Goal: Ask a question: Seek information or help from site administrators or community

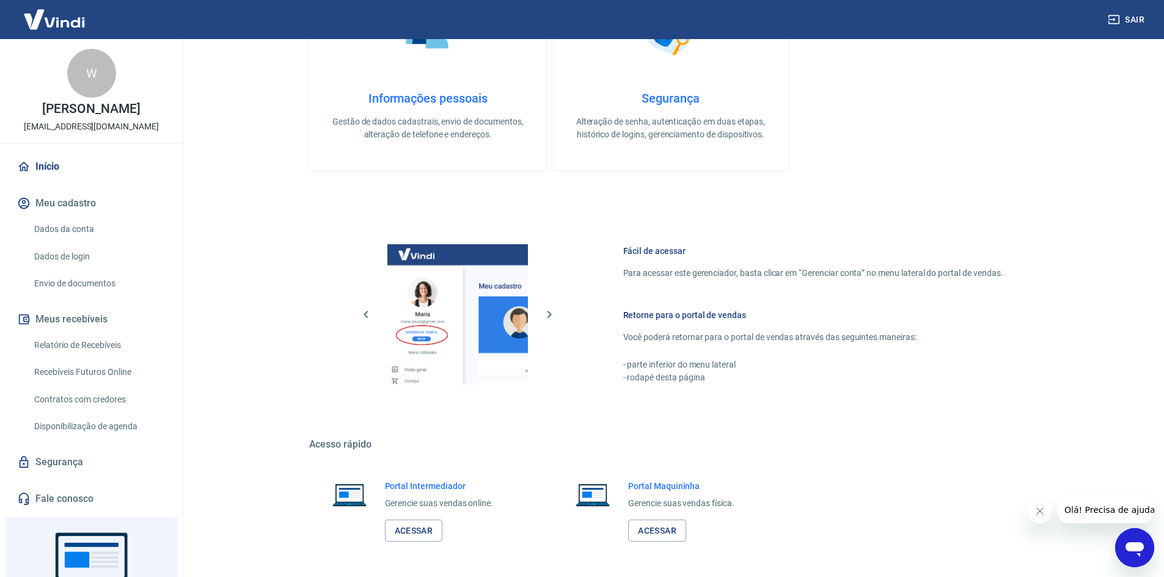
scroll to position [502, 0]
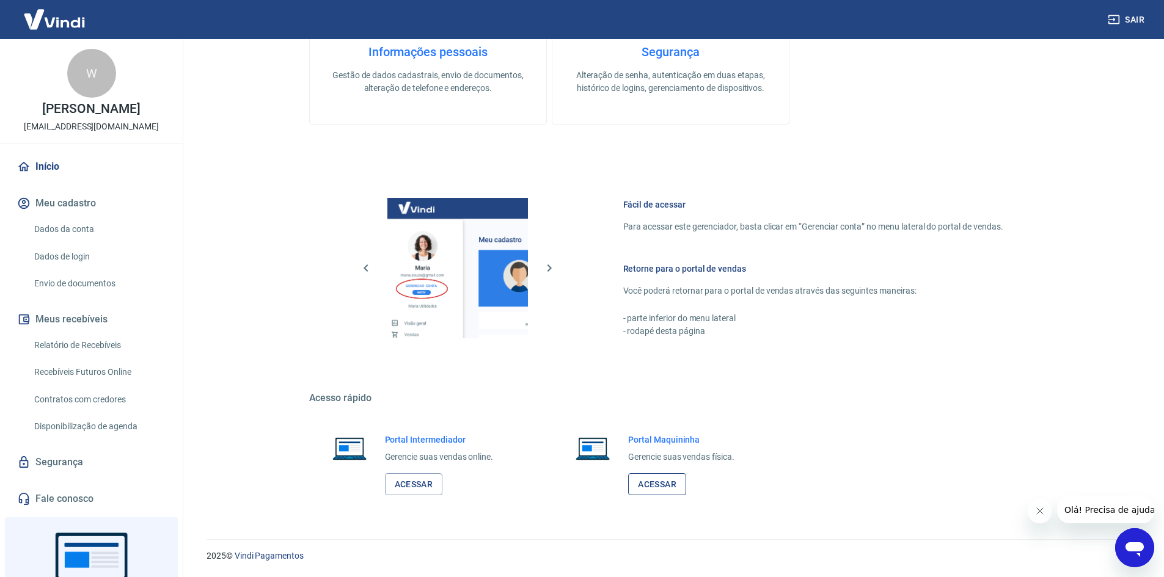
click at [657, 486] on link "Acessar" at bounding box center [657, 485] width 58 height 23
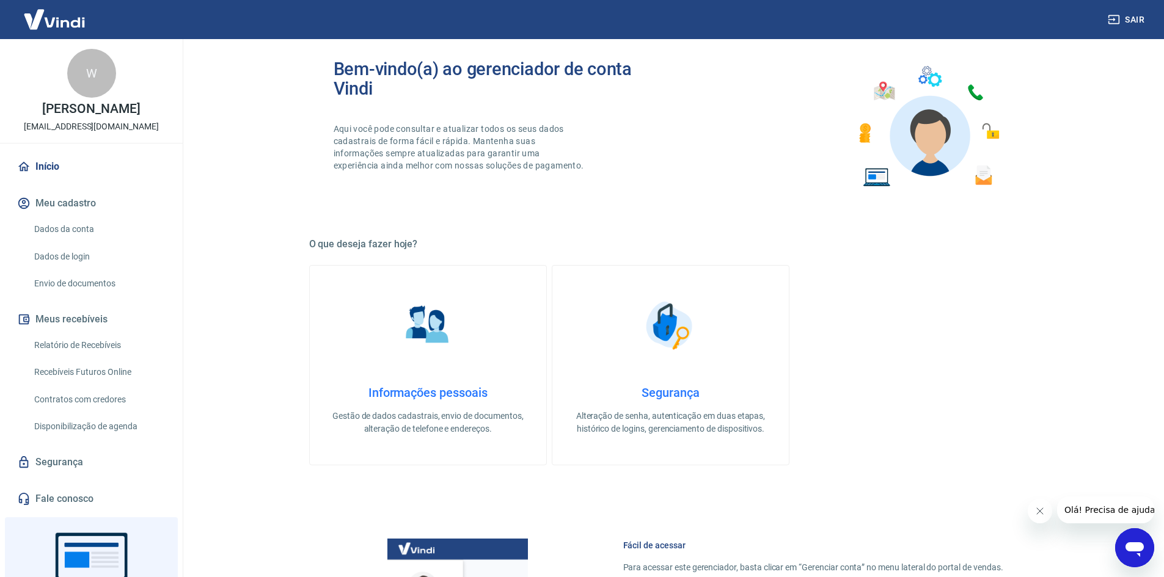
scroll to position [135, 0]
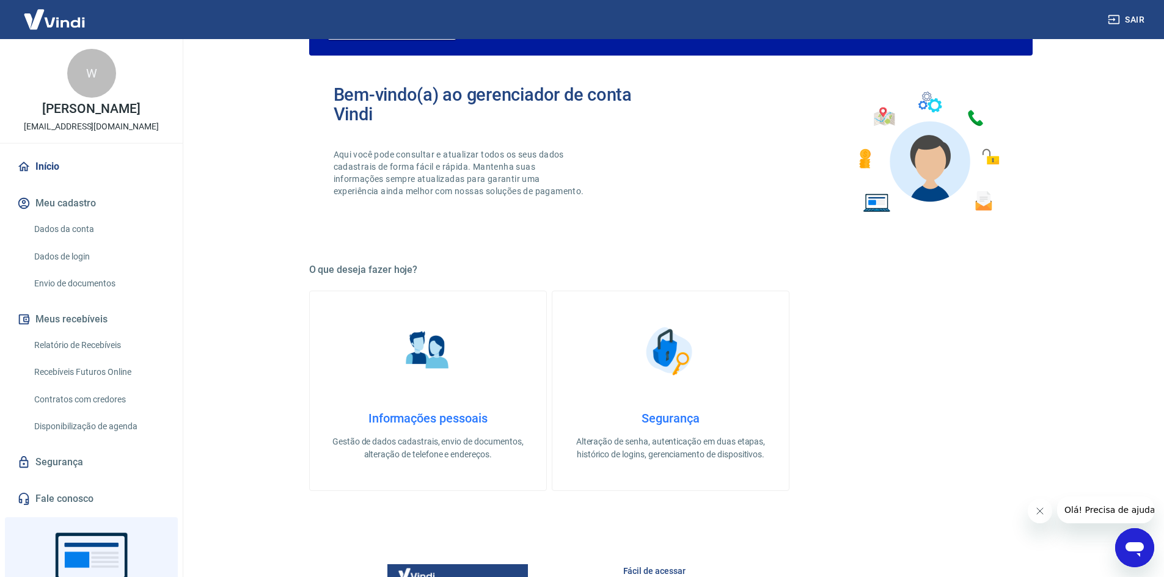
click at [1133, 538] on icon "Abrir janela de mensagens" at bounding box center [1135, 548] width 22 height 22
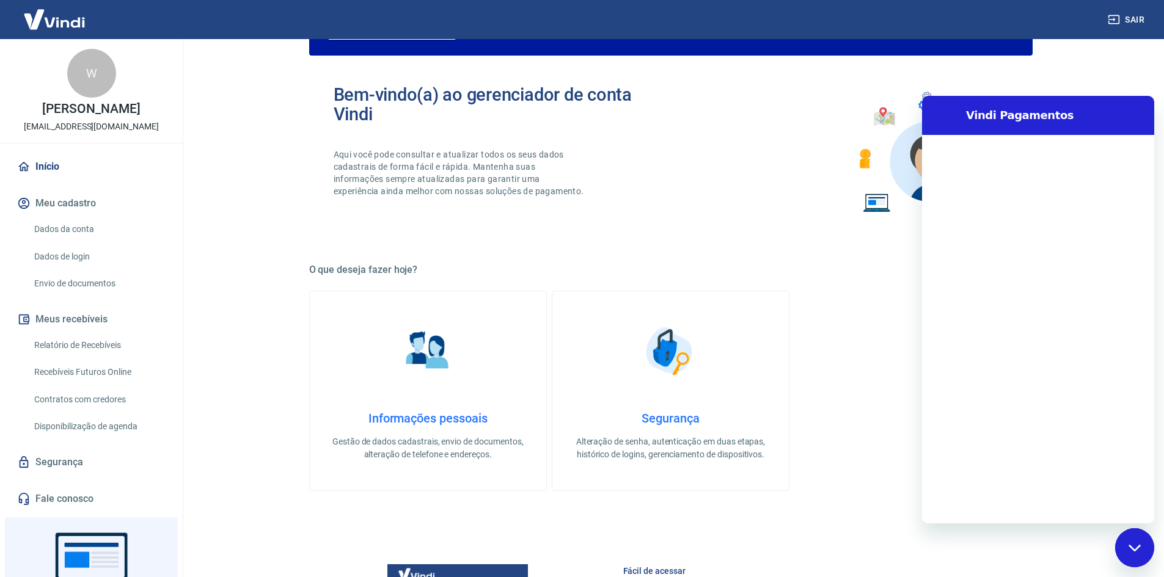
scroll to position [0, 0]
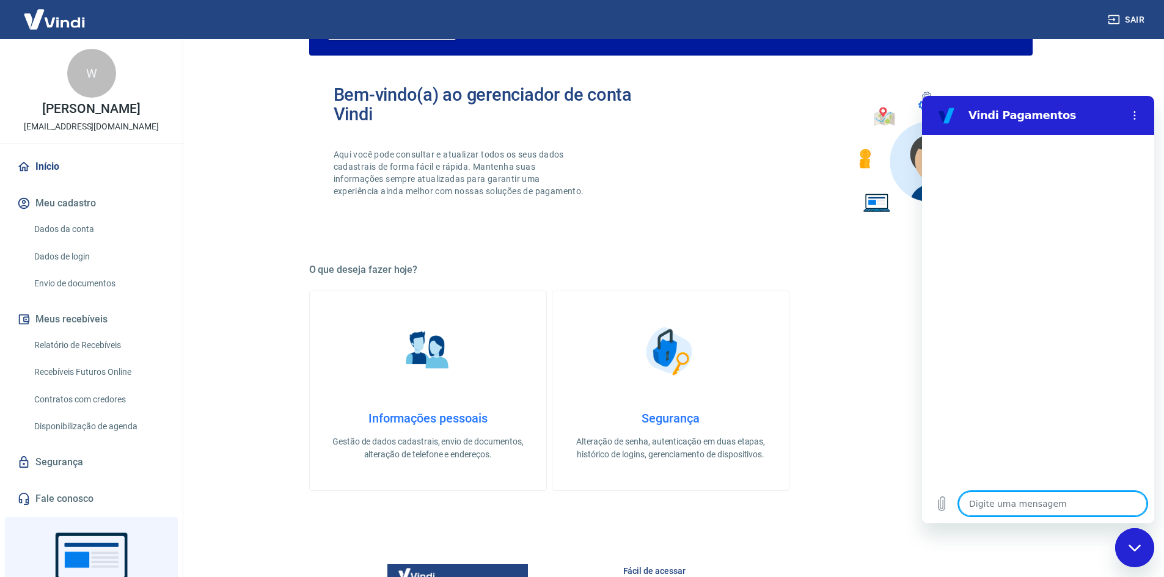
click at [1012, 509] on textarea at bounding box center [1053, 504] width 188 height 24
type textarea "b"
type textarea "x"
type textarea "bo"
type textarea "x"
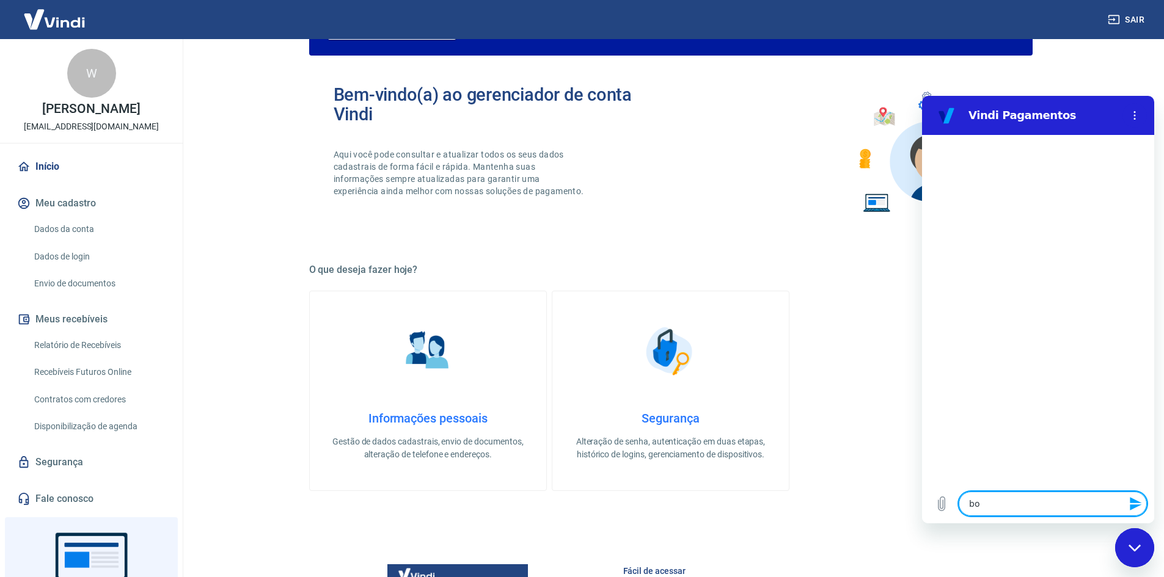
type textarea "bom"
type textarea "x"
type textarea "bom"
type textarea "x"
type textarea "bom d"
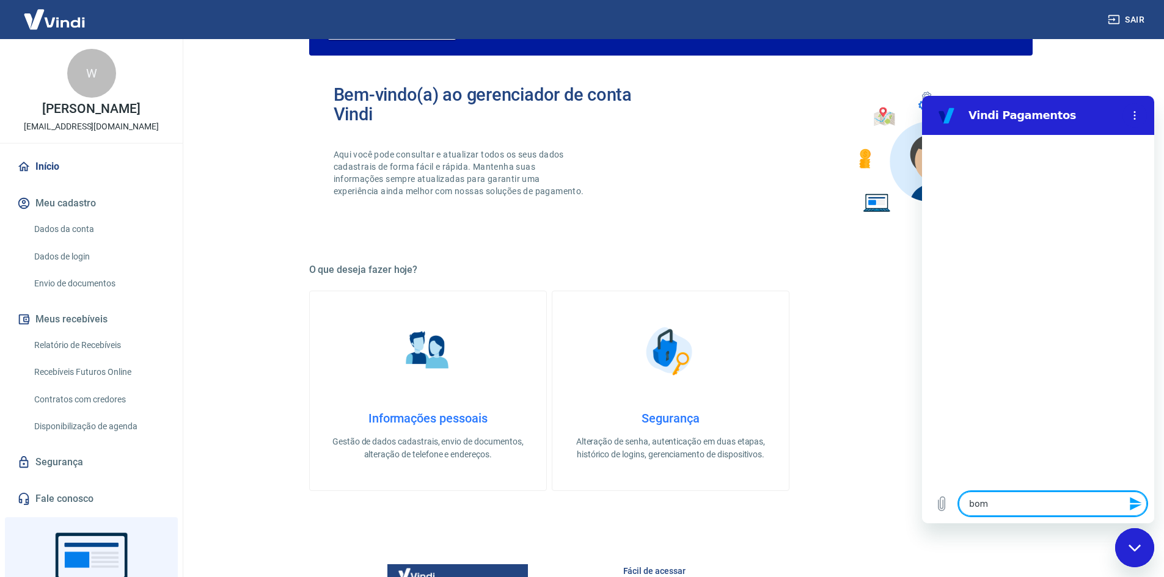
type textarea "x"
type textarea "bom di"
type textarea "x"
type textarea "bom dia"
type textarea "x"
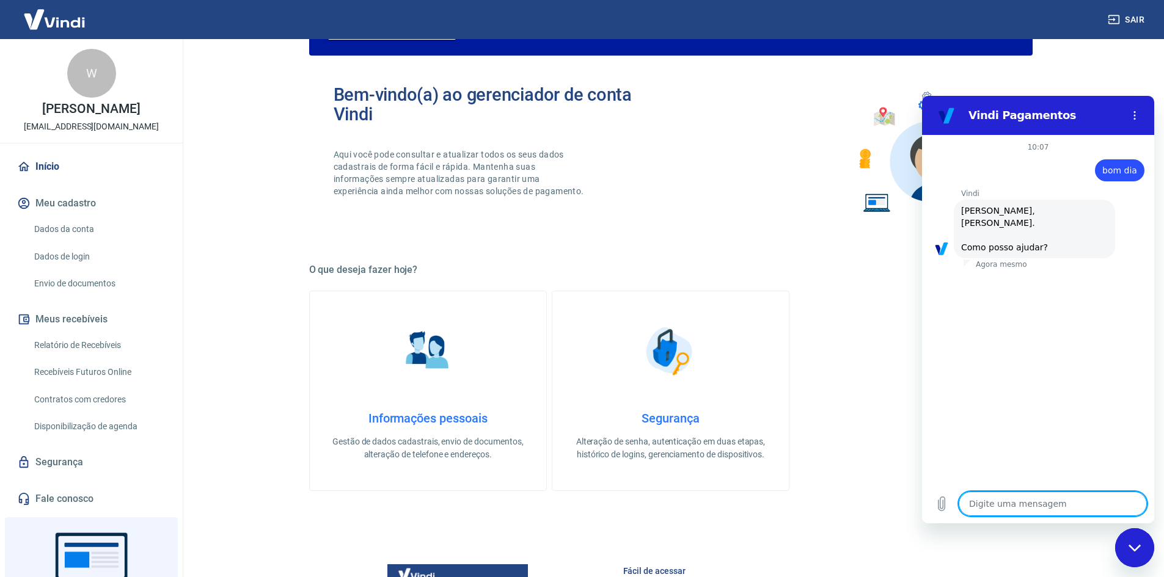
scroll to position [29, 0]
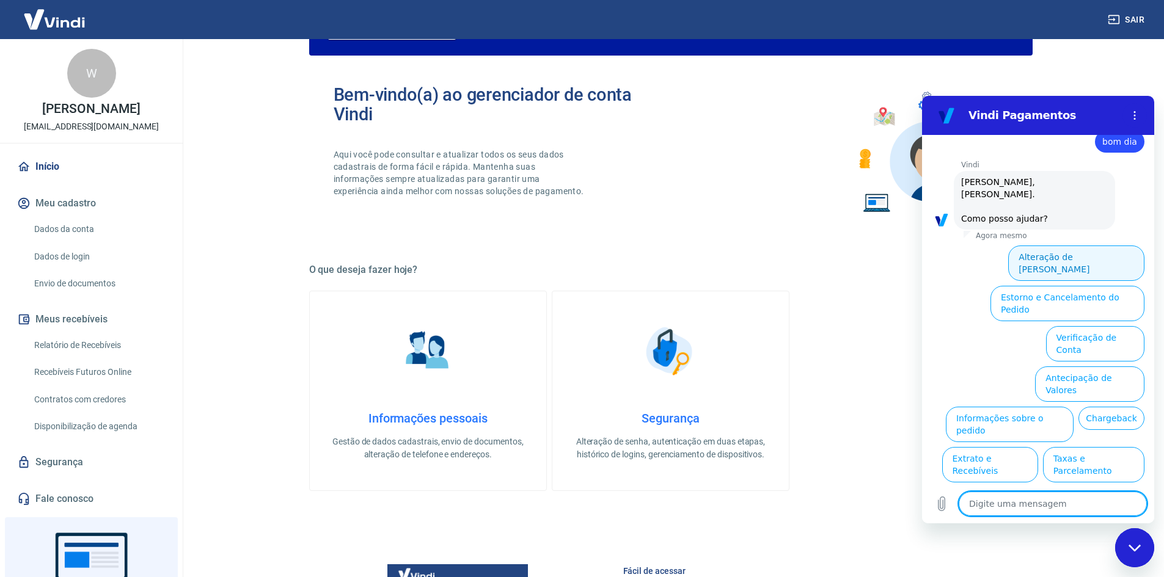
click at [1079, 249] on button "Alteração de [PERSON_NAME]" at bounding box center [1076, 263] width 136 height 35
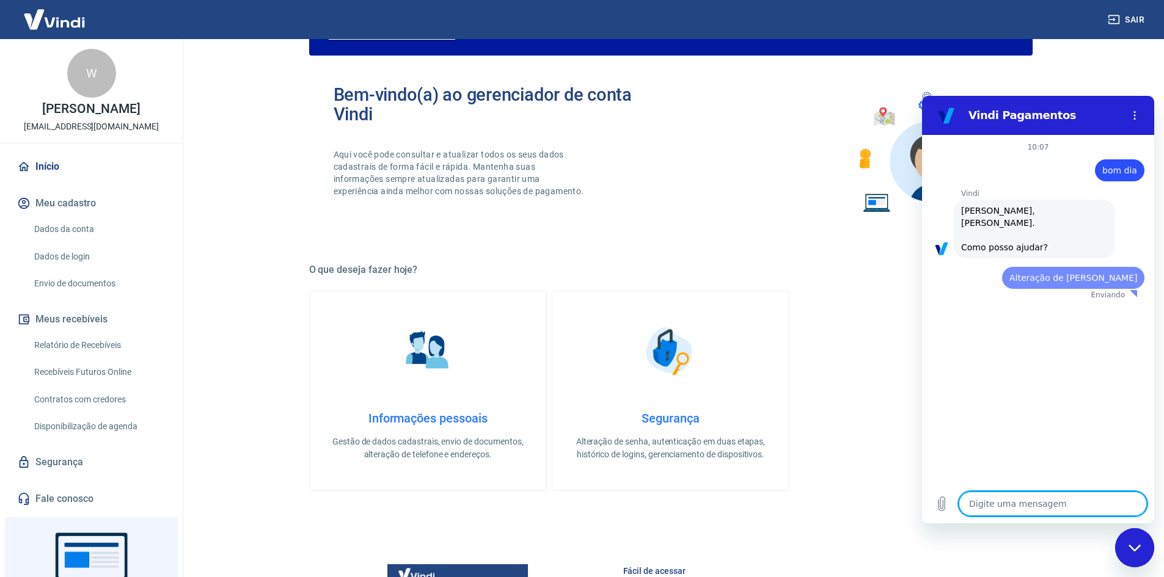
scroll to position [0, 0]
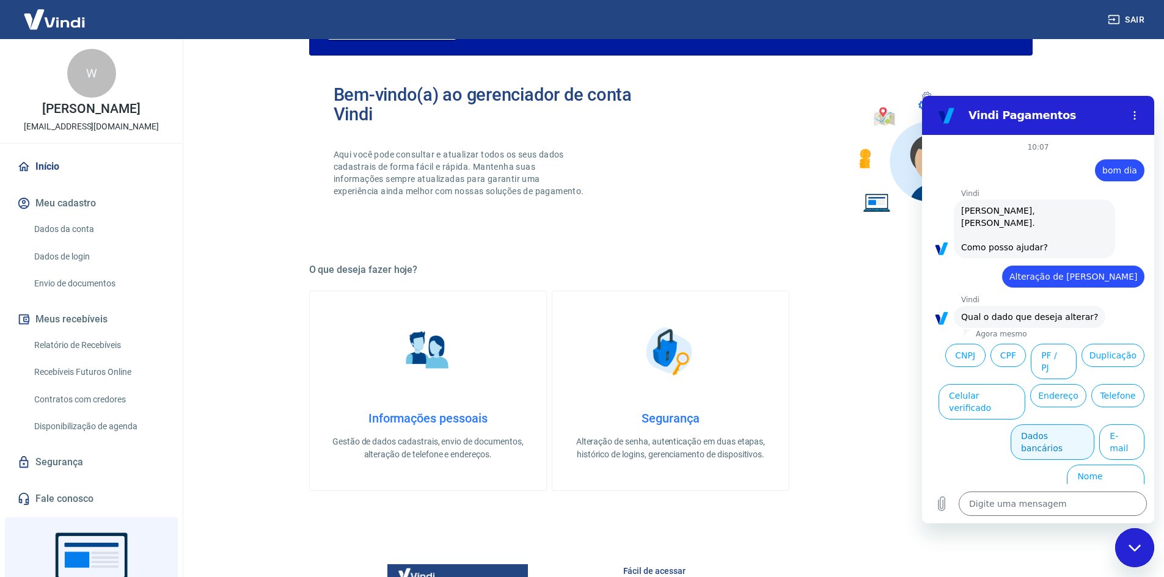
click at [1044, 425] on button "Dados bancários" at bounding box center [1053, 442] width 84 height 35
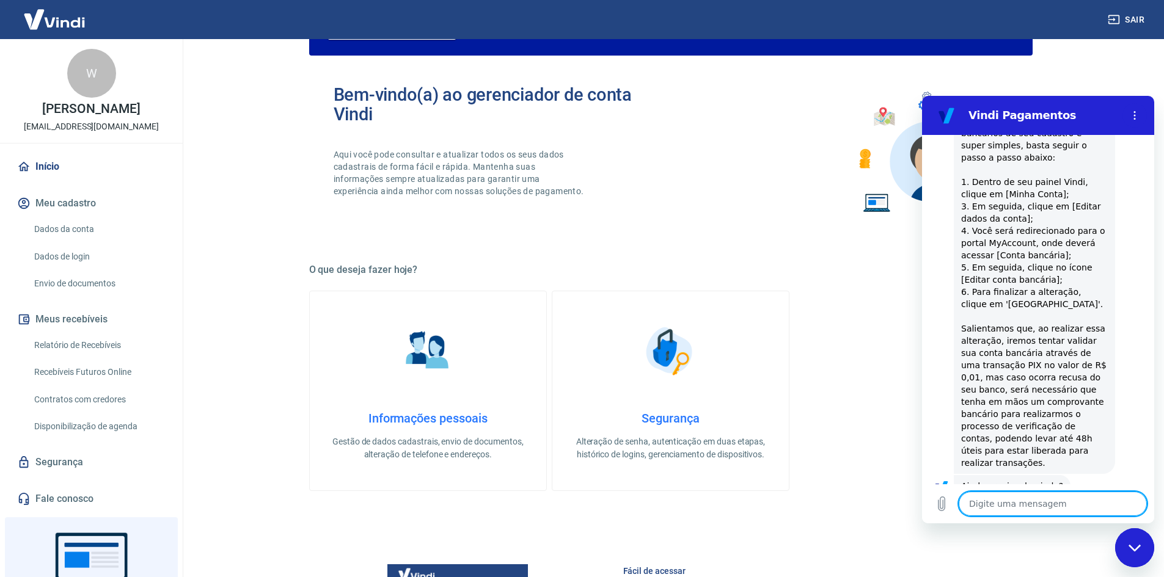
scroll to position [296, 0]
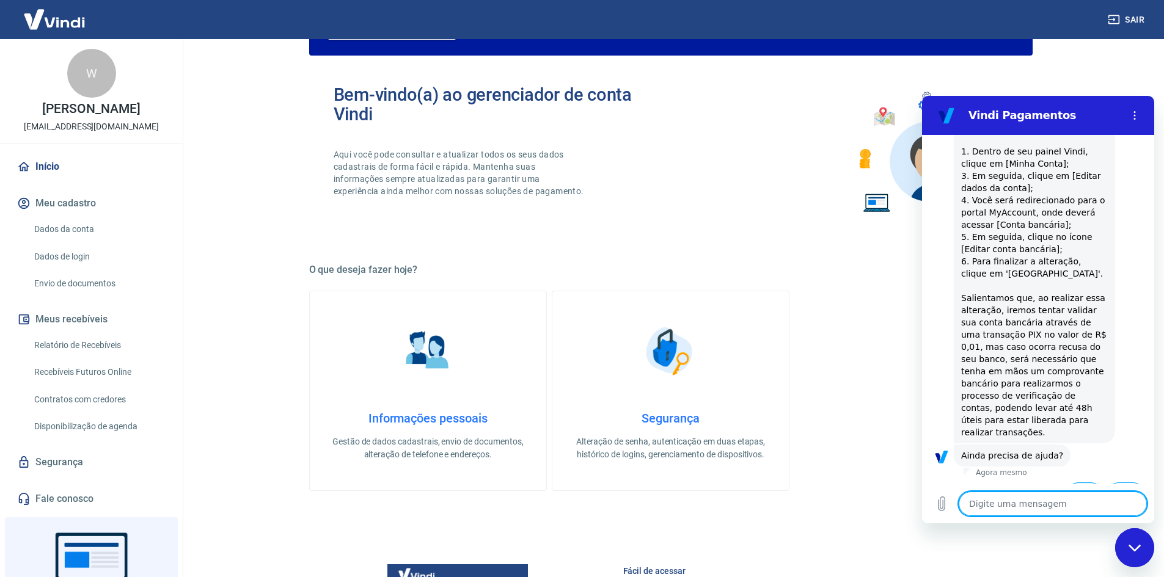
click at [1070, 483] on button "Sim" at bounding box center [1084, 494] width 35 height 23
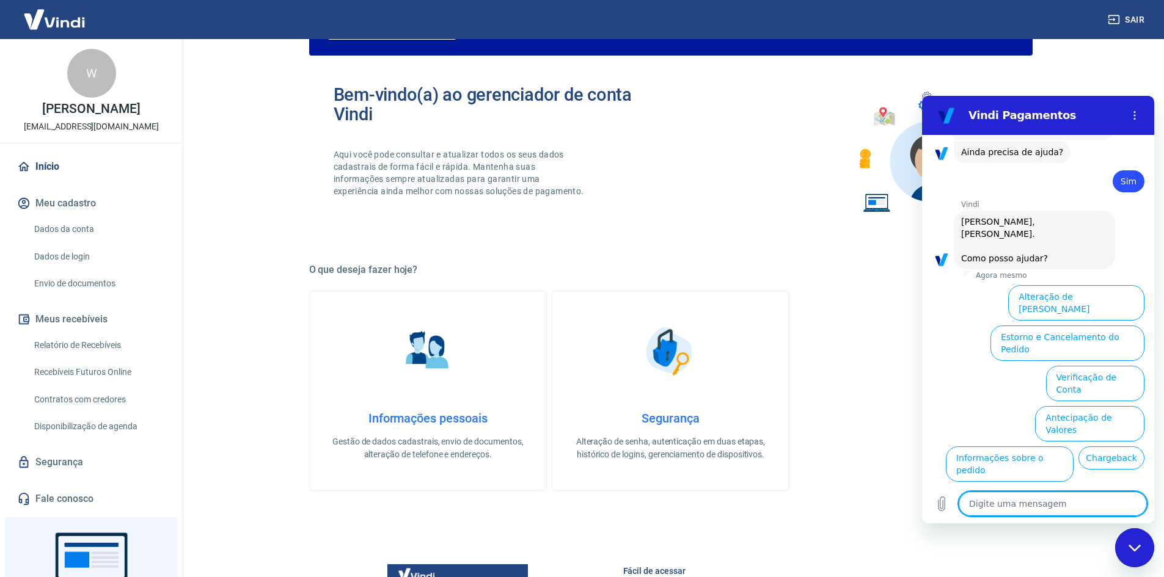
scroll to position [615, 0]
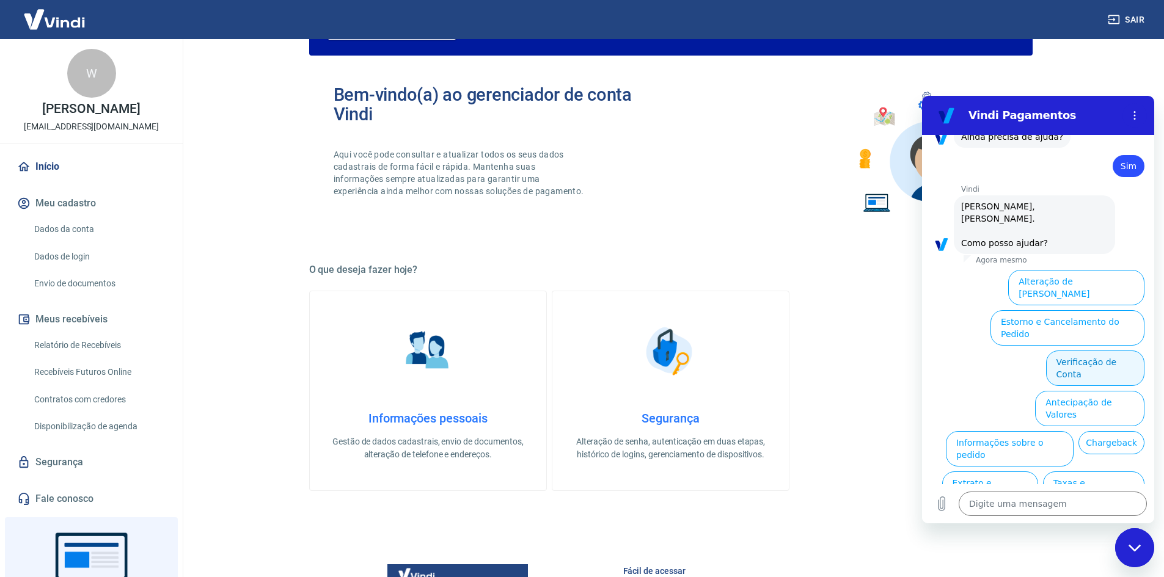
click at [1129, 351] on button "Verificação de Conta" at bounding box center [1095, 368] width 98 height 35
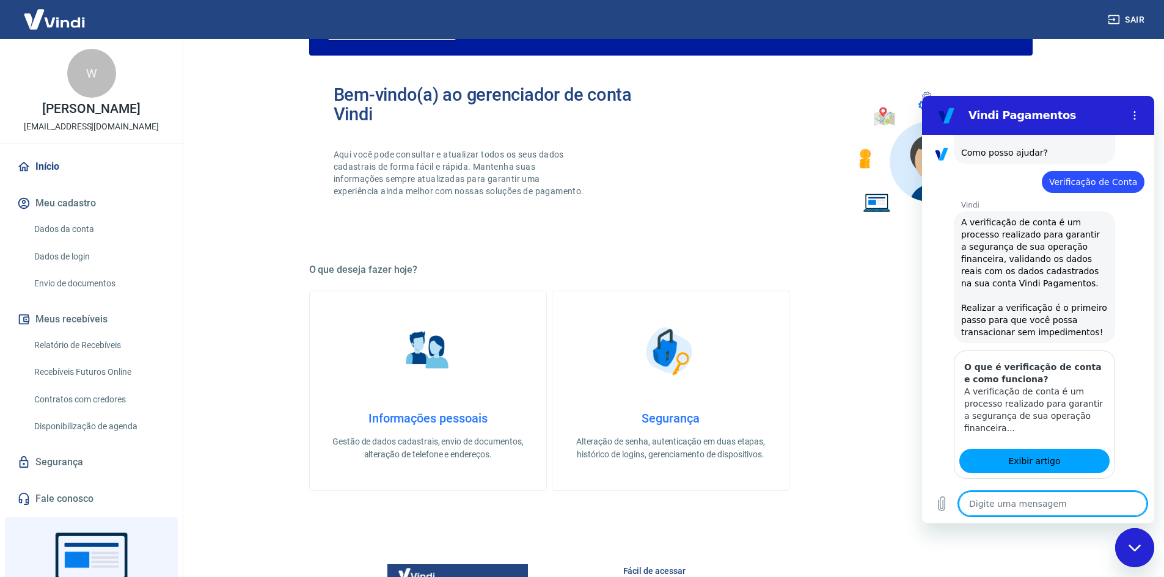
scroll to position [736, 0]
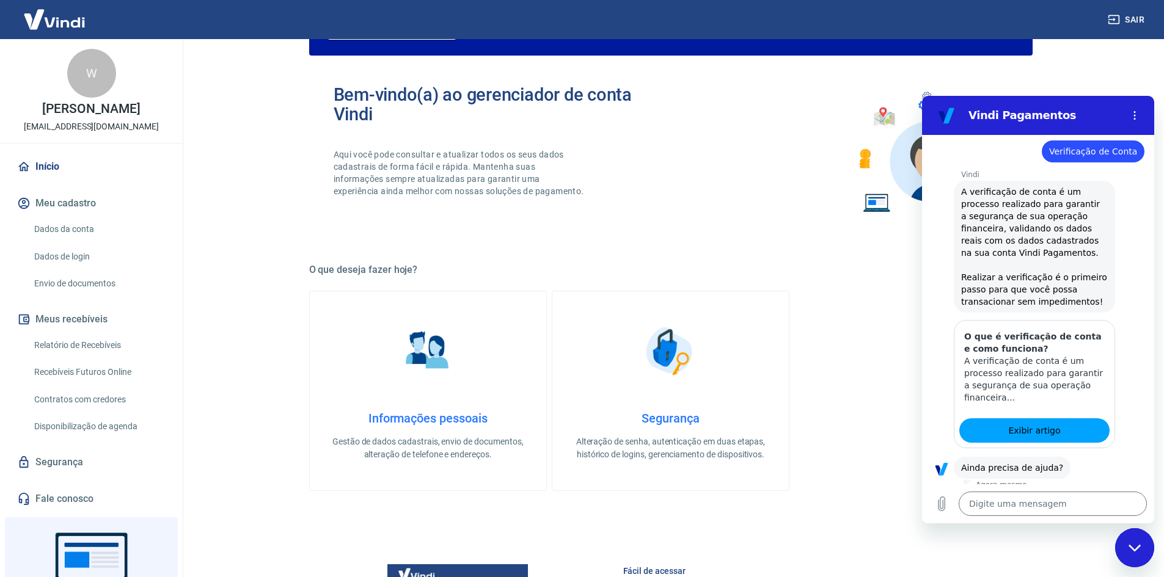
click at [1080, 495] on button "Sim" at bounding box center [1084, 506] width 35 height 23
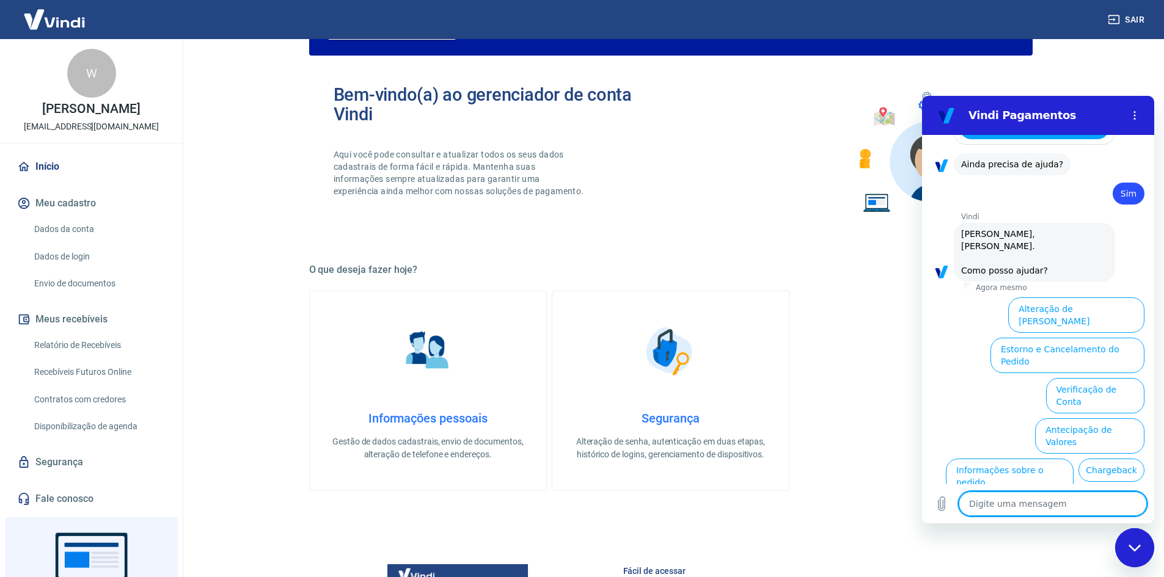
scroll to position [1055, 0]
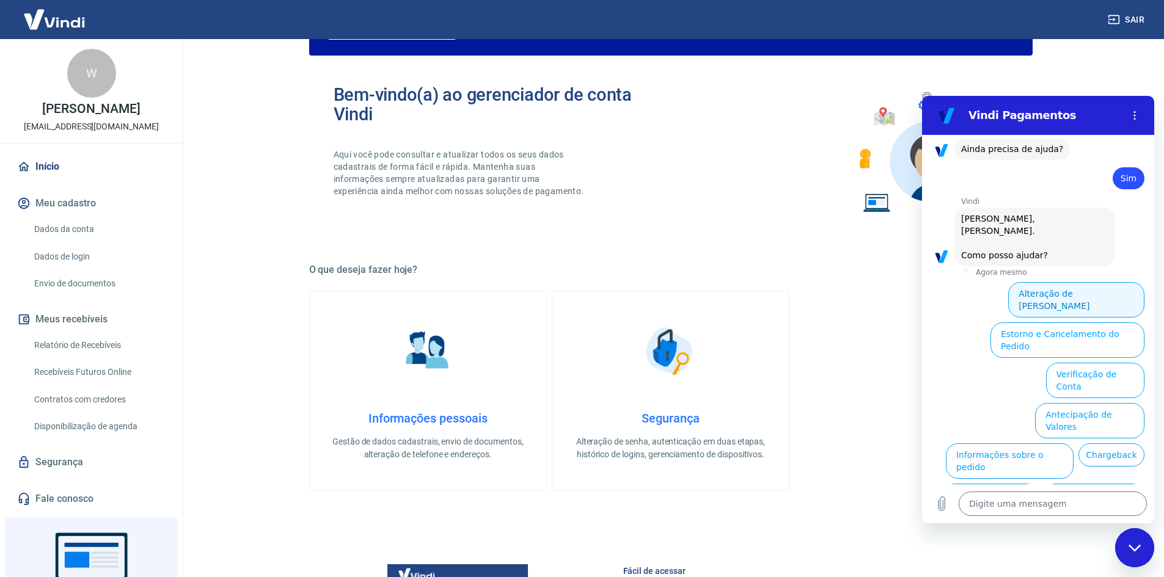
click at [1114, 282] on button "Alteração de [PERSON_NAME]" at bounding box center [1076, 299] width 136 height 35
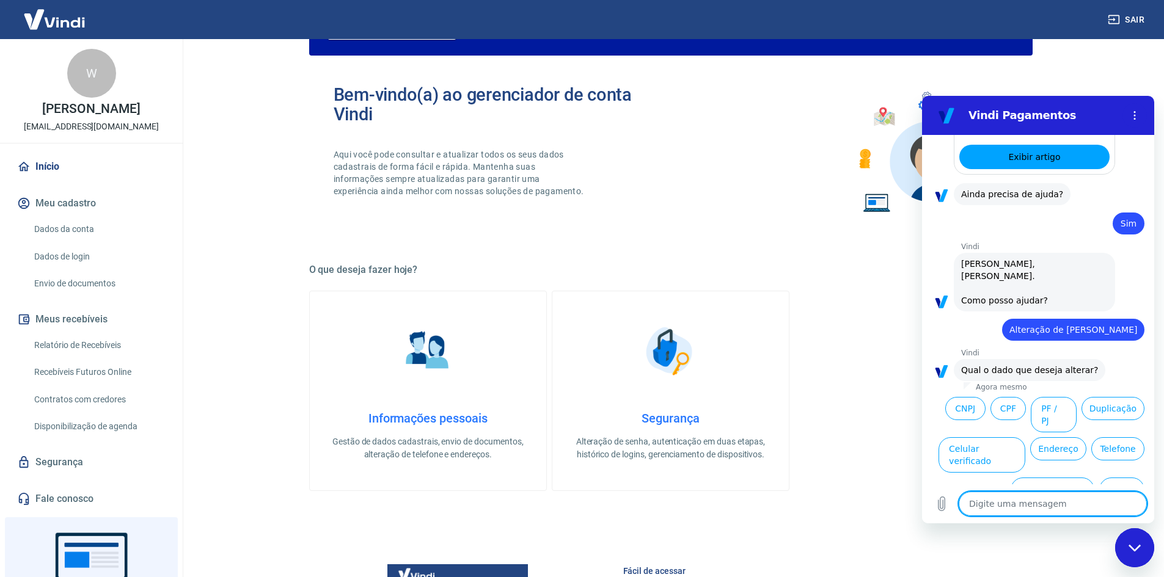
scroll to position [1013, 0]
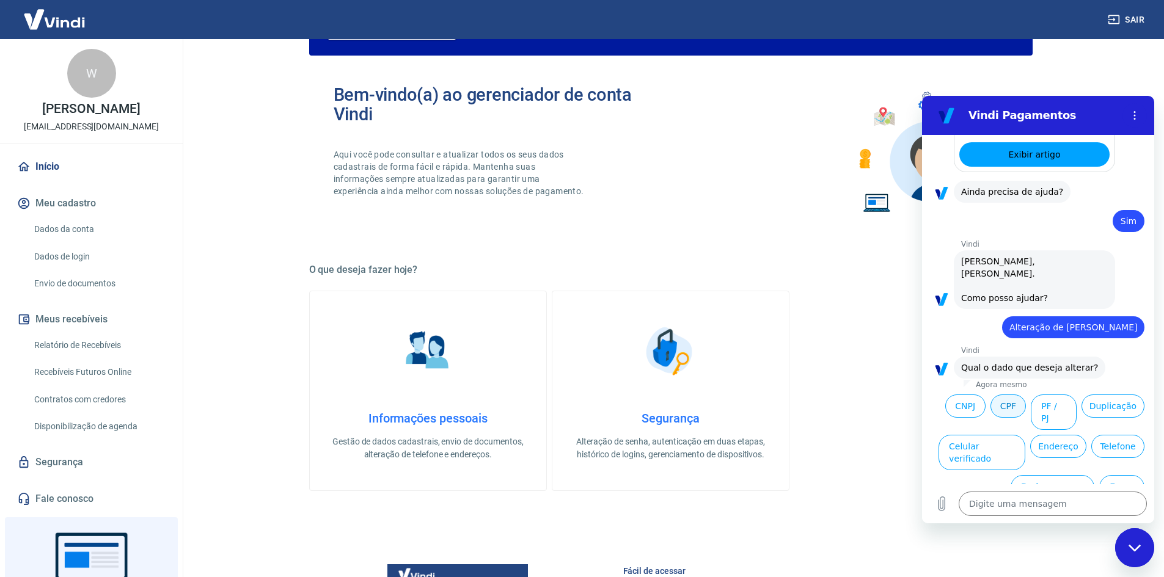
click at [1026, 395] on button "CPF" at bounding box center [1008, 406] width 35 height 23
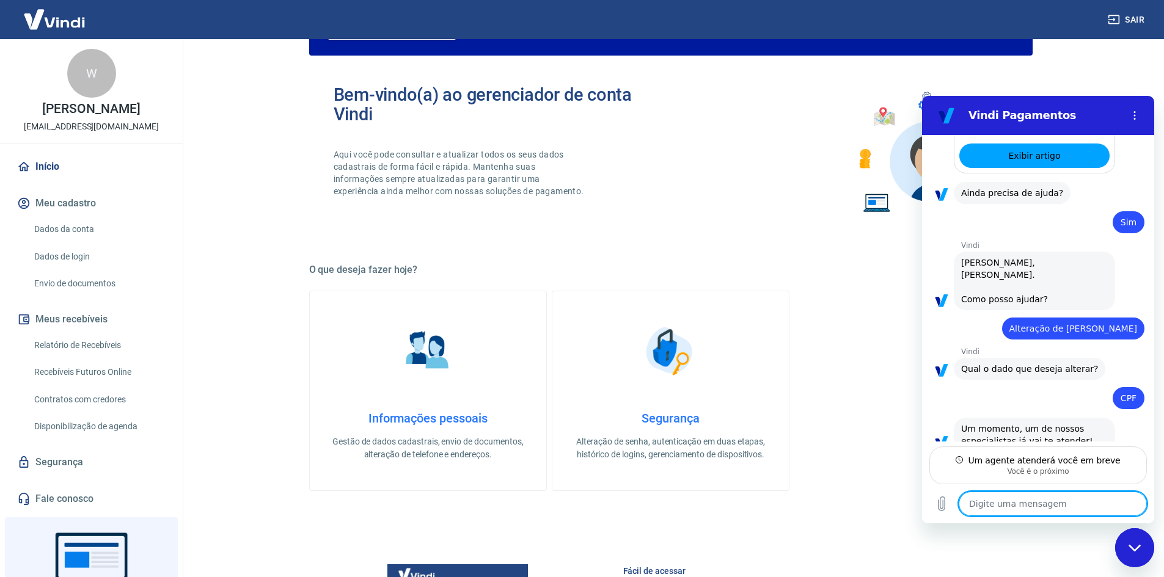
scroll to position [1010, 0]
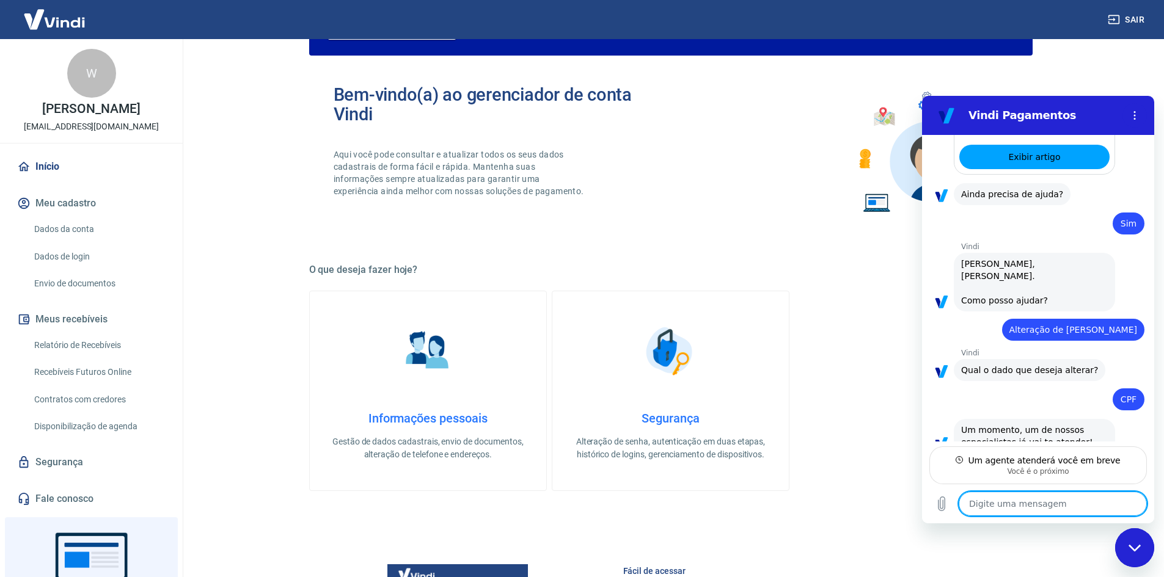
type textarea "x"
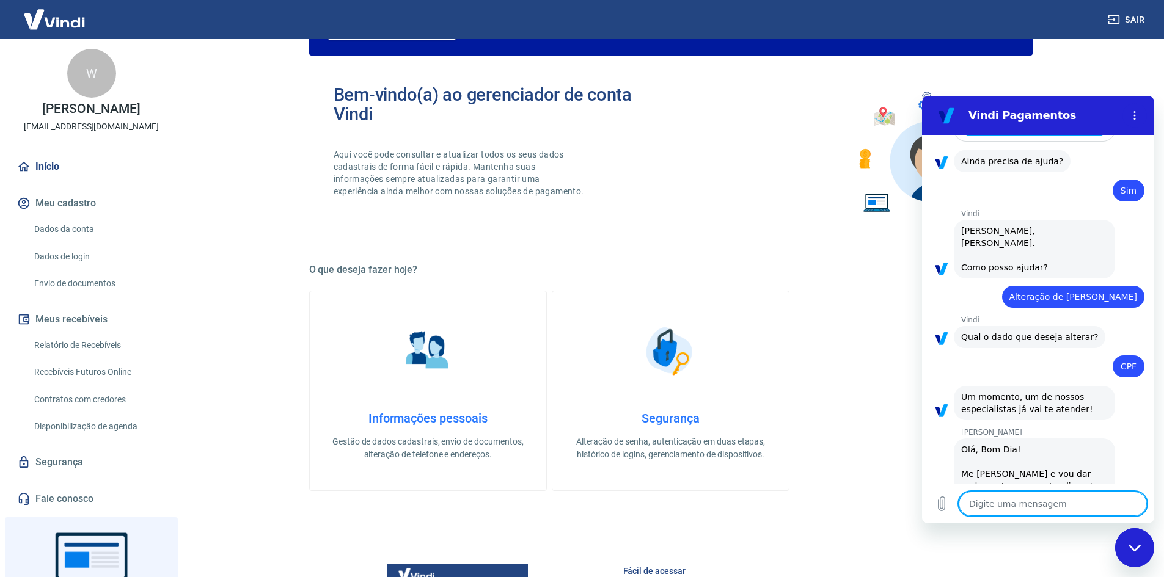
scroll to position [1046, 0]
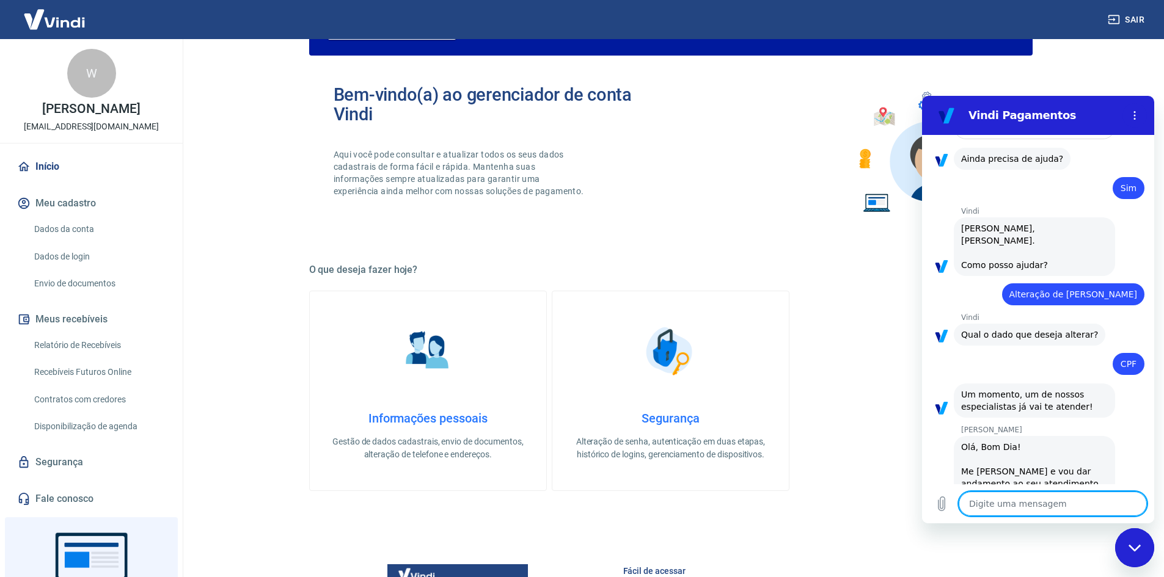
type textarea "o"
type textarea "x"
type textarea "ol"
type textarea "x"
type textarea "ola"
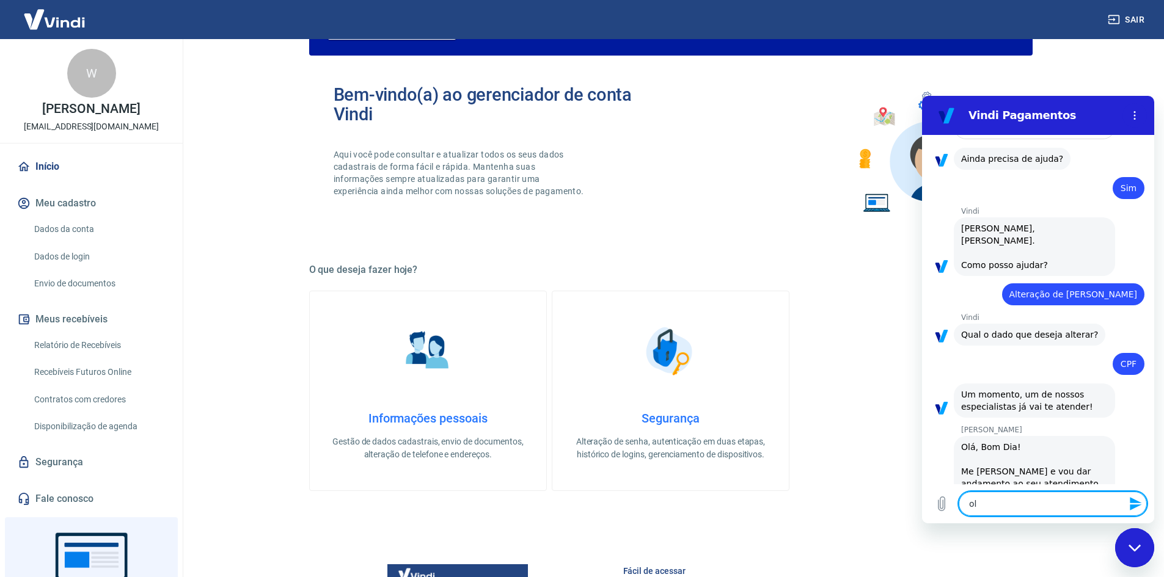
type textarea "x"
type textarea "ola"
type textarea "x"
type textarea "[PERSON_NAME]"
type textarea "x"
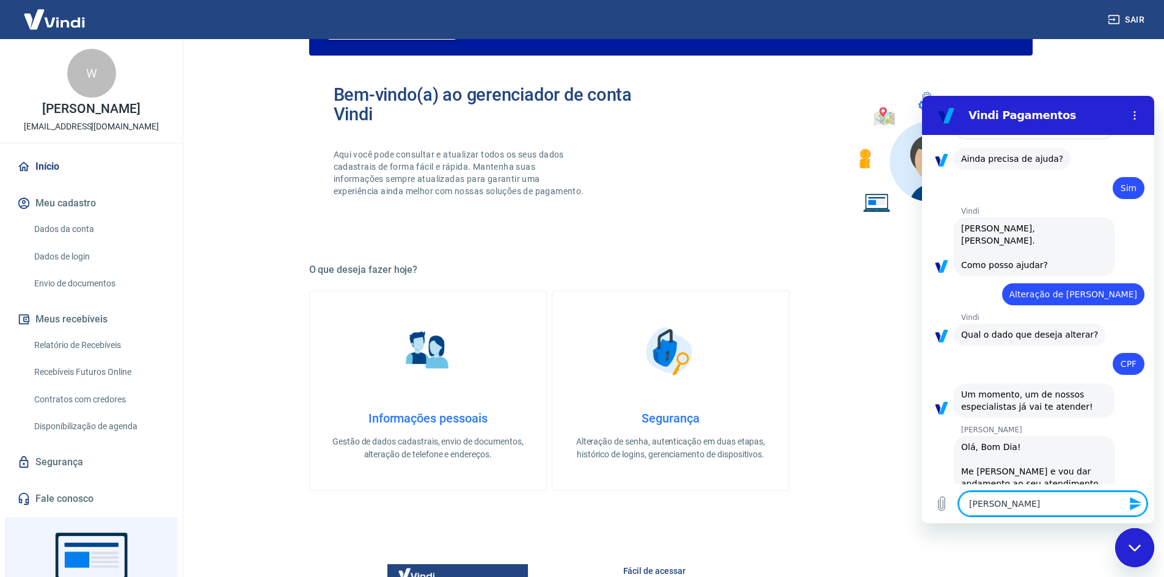
type textarea "[PERSON_NAME]"
type textarea "x"
type textarea "[PERSON_NAME]"
type textarea "x"
type textarea "[PERSON_NAME]"
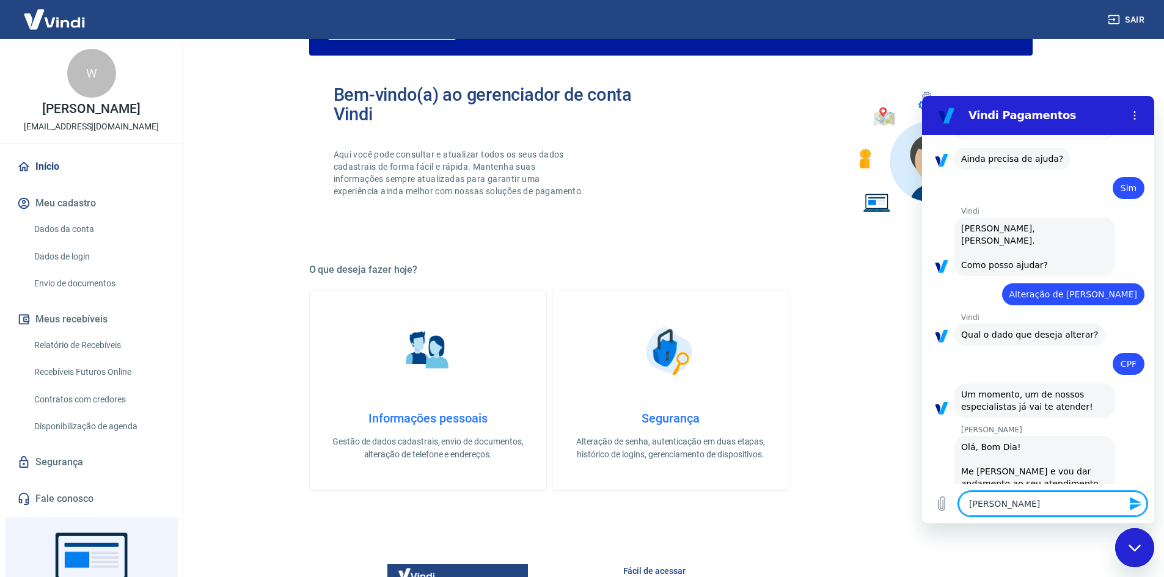
type textarea "x"
type textarea "[PERSON_NAME]"
type textarea "x"
type textarea "[PERSON_NAME]"
type textarea "x"
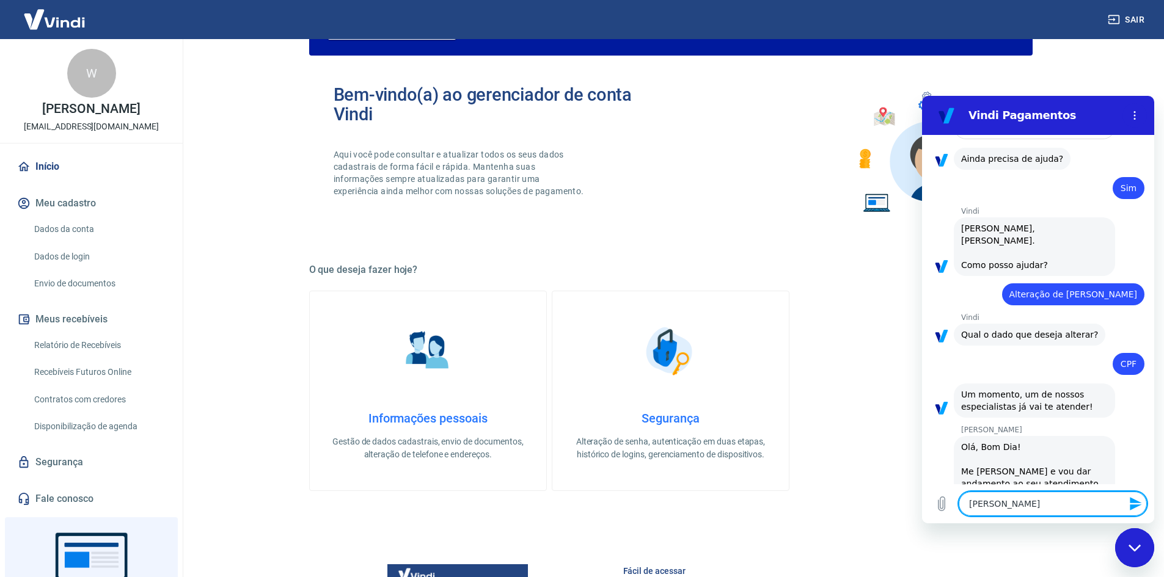
type textarea "[PERSON_NAME],"
type textarea "x"
type textarea "[PERSON_NAME],"
type textarea "x"
type textarea "[PERSON_NAME], m"
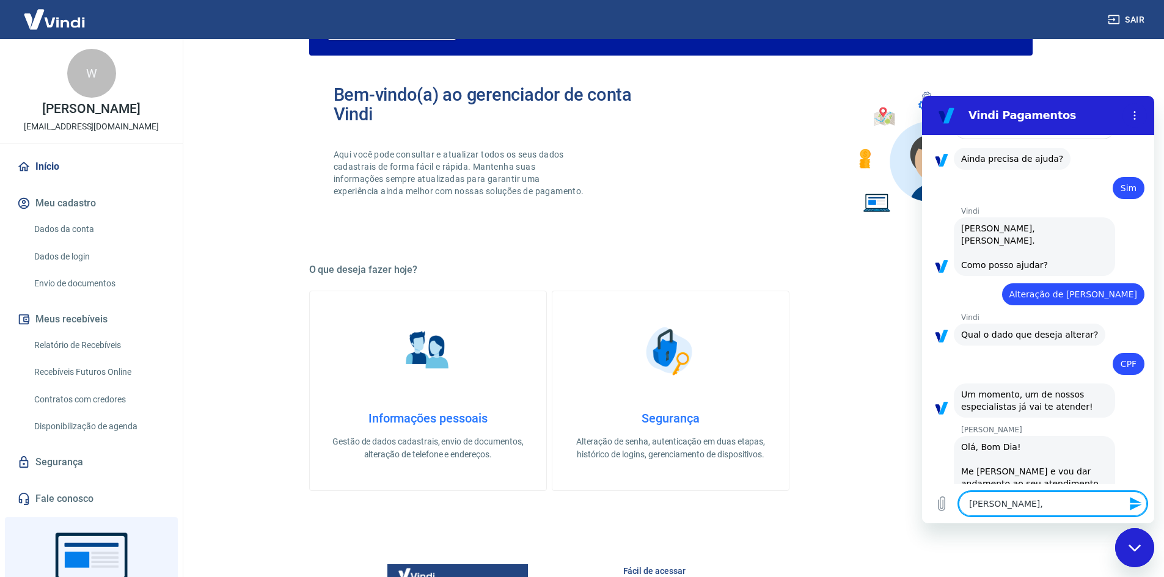
type textarea "x"
type textarea "[PERSON_NAME], me"
type textarea "x"
type textarea "[PERSON_NAME], meu"
type textarea "x"
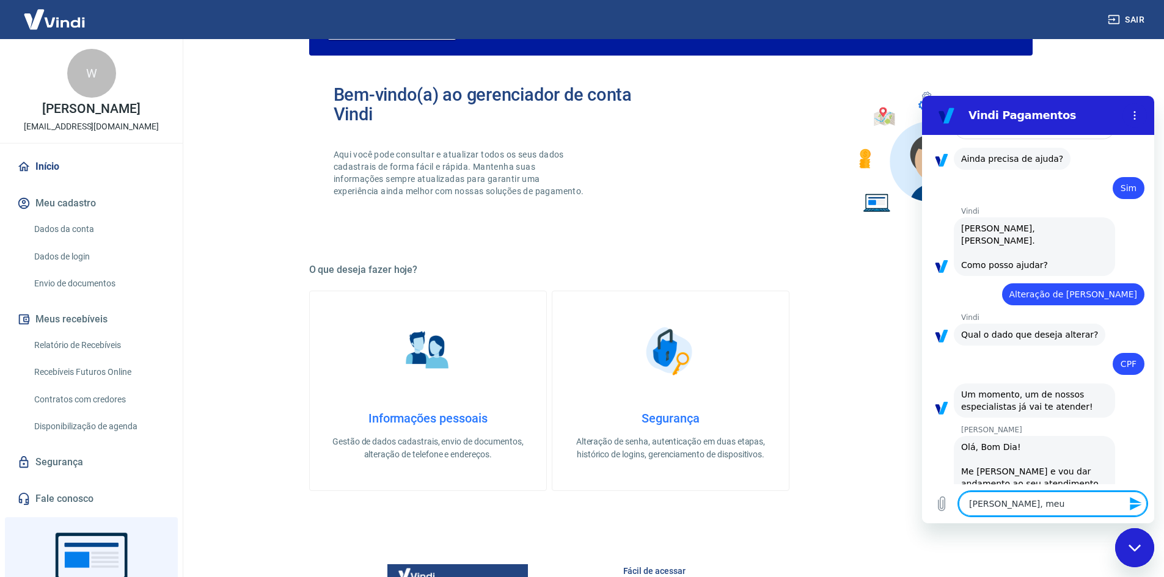
type textarea "[PERSON_NAME], meu"
type textarea "x"
type textarea "[PERSON_NAME], meu n"
type textarea "x"
type textarea "[PERSON_NAME], meu no"
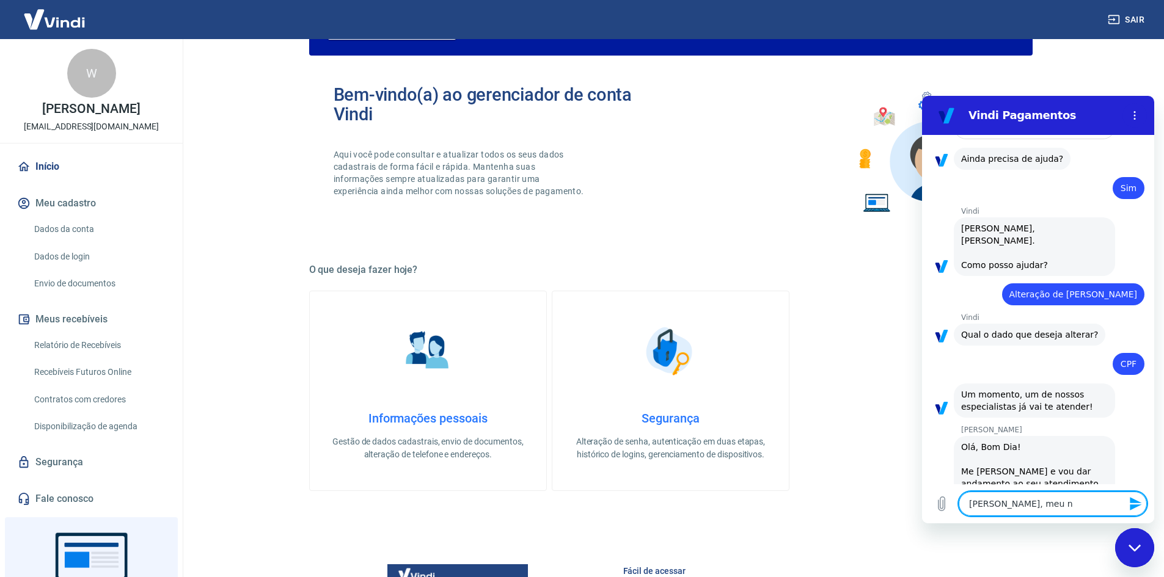
type textarea "x"
type textarea "[PERSON_NAME], meu nom"
type textarea "x"
type textarea "[PERSON_NAME], meu nome"
type textarea "x"
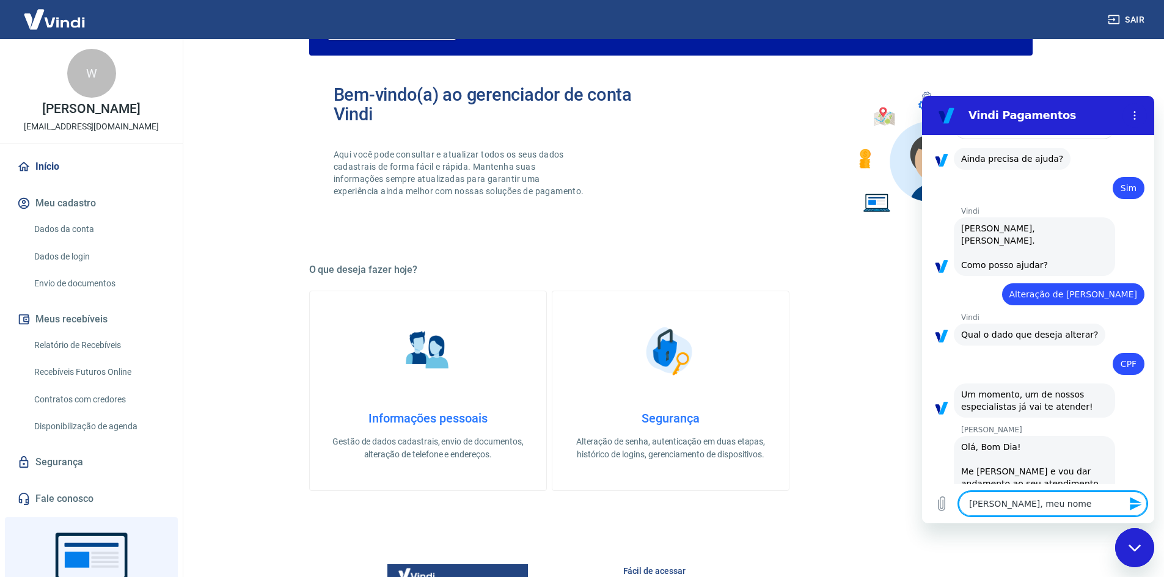
type textarea "[PERSON_NAME], meu nome"
type textarea "x"
type textarea "[PERSON_NAME], meu nome e"
type textarea "x"
type textarea "[PERSON_NAME], meu nome ee"
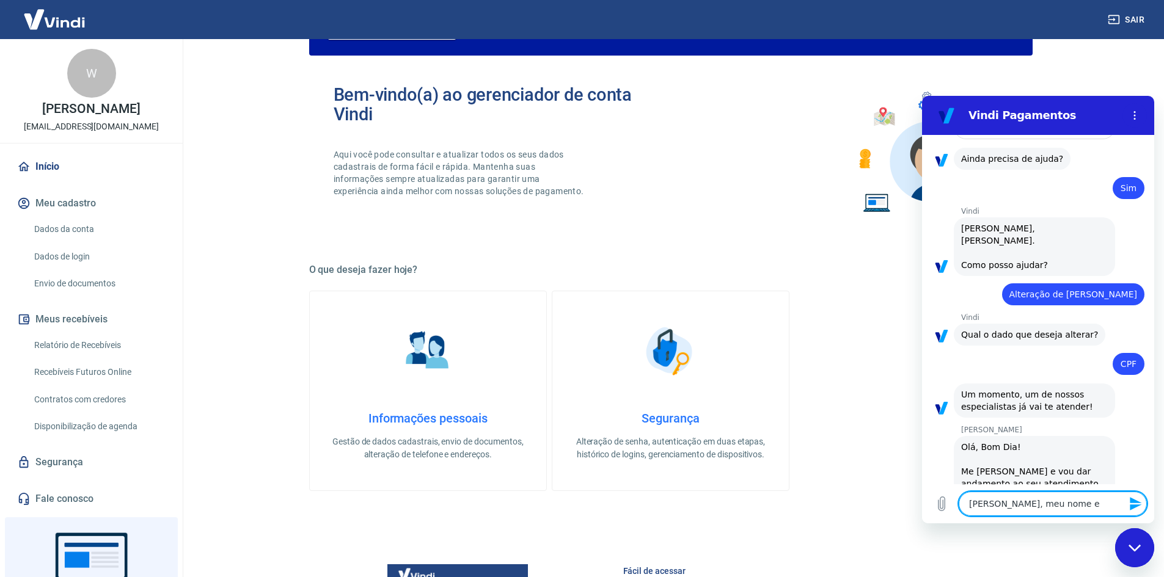
type textarea "x"
type textarea "[PERSON_NAME], meu nome ee"
type textarea "x"
type textarea "[PERSON_NAME], meu nome ee w"
type textarea "x"
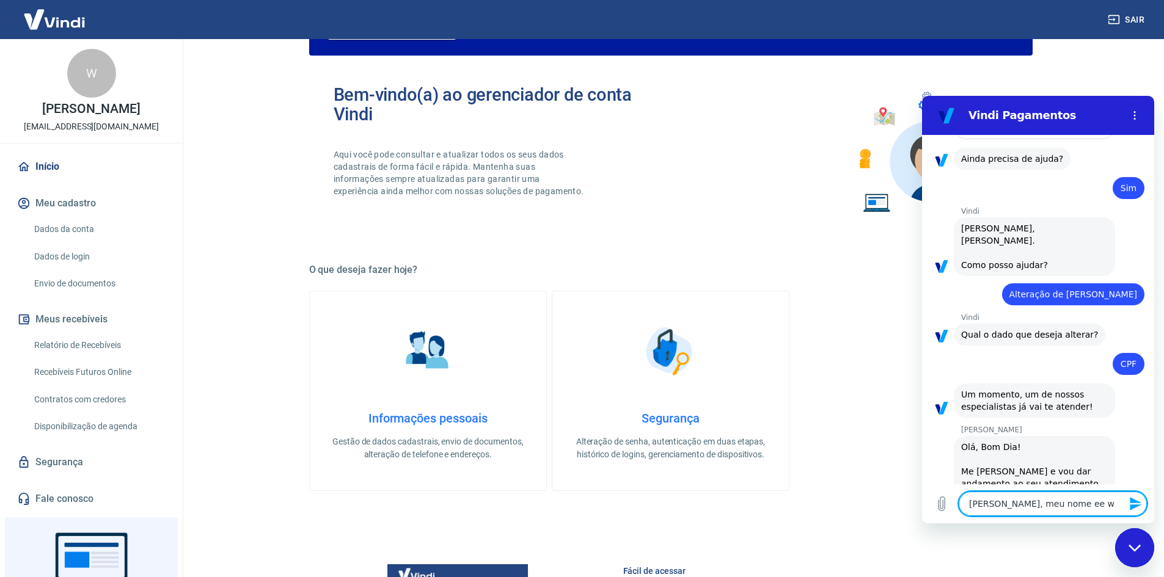
type textarea "[PERSON_NAME], meu nome ee wi"
type textarea "x"
type textarea "[PERSON_NAME], meu nome [PERSON_NAME]"
type textarea "x"
type textarea "[PERSON_NAME], meu nome ee will"
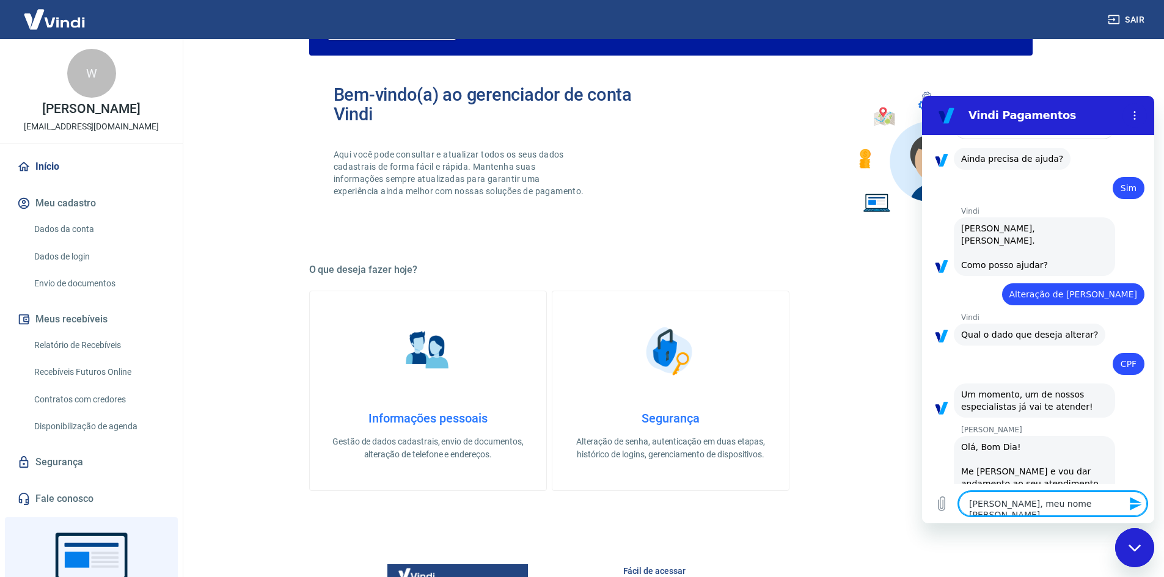
type textarea "x"
type textarea "[PERSON_NAME], meu nome [PERSON_NAME]"
type textarea "x"
type textarea "[PERSON_NAME], meu nome ee willia"
type textarea "x"
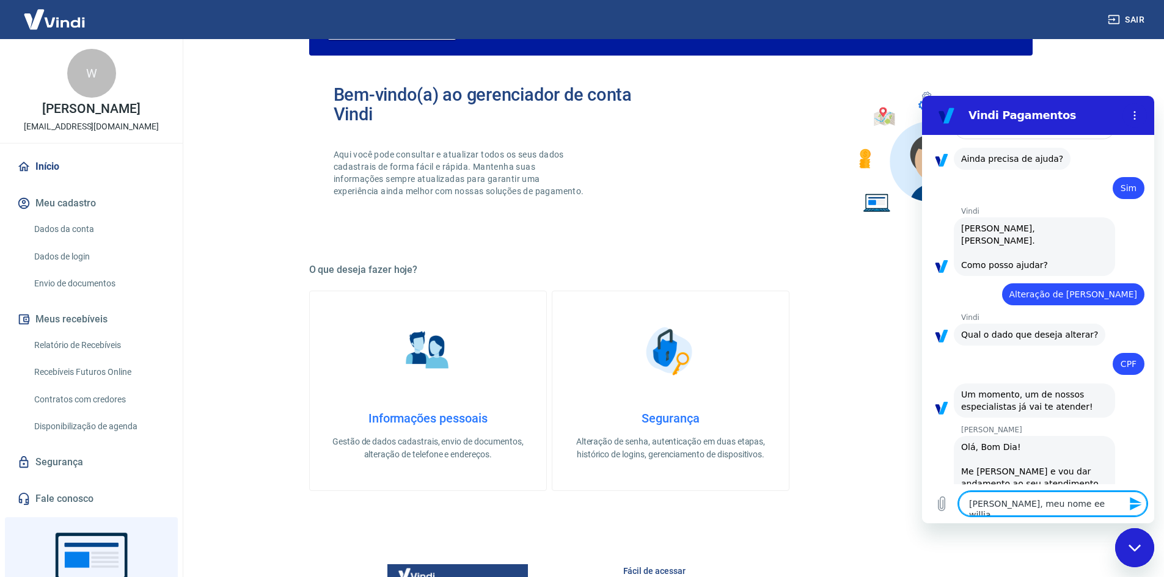
type textarea "[PERSON_NAME], meu nome ee [PERSON_NAME]"
type textarea "x"
type textarea "[PERSON_NAME], meu nome ee [PERSON_NAME]."
type textarea "x"
type textarea "[PERSON_NAME], meu nome ee [PERSON_NAME].."
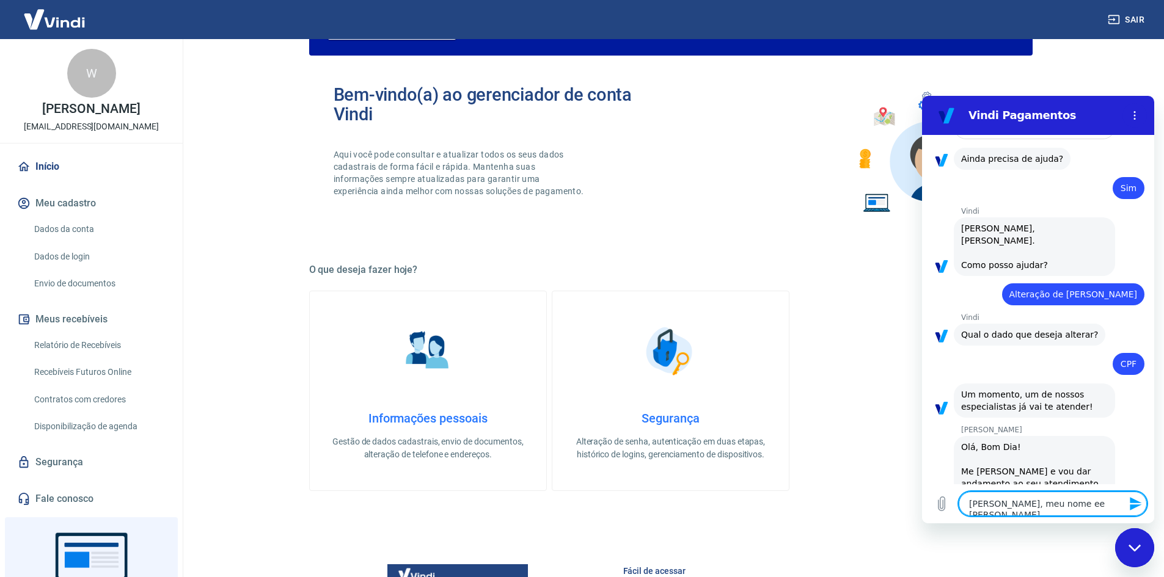
type textarea "x"
type textarea "[PERSON_NAME], meu nome ee [PERSON_NAME]..."
type textarea "x"
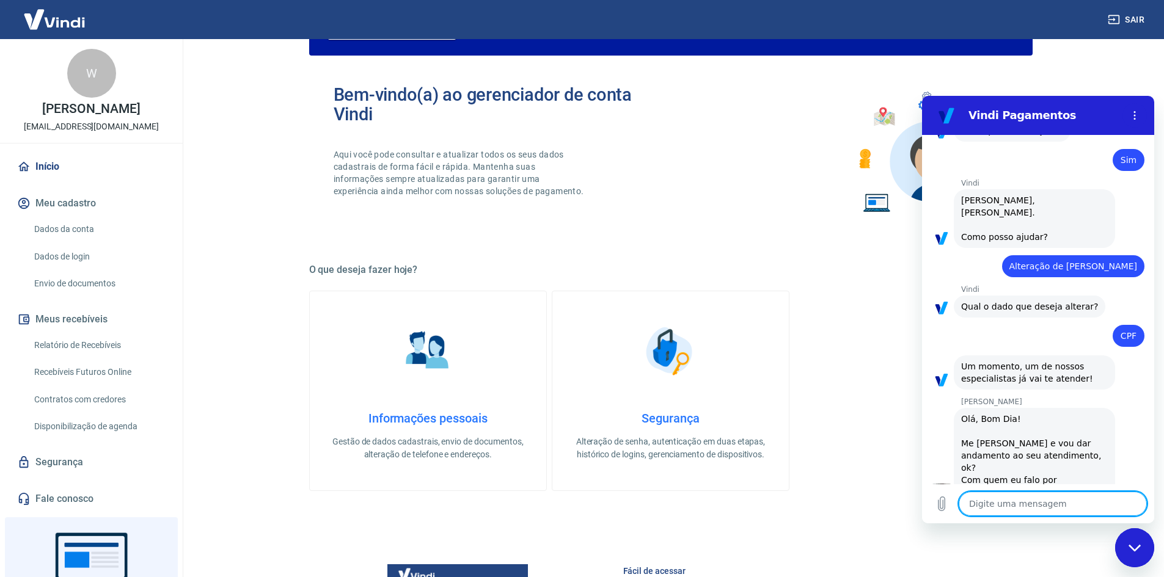
type textarea "x"
type textarea "s"
type textarea "x"
type textarea "sa"
type textarea "x"
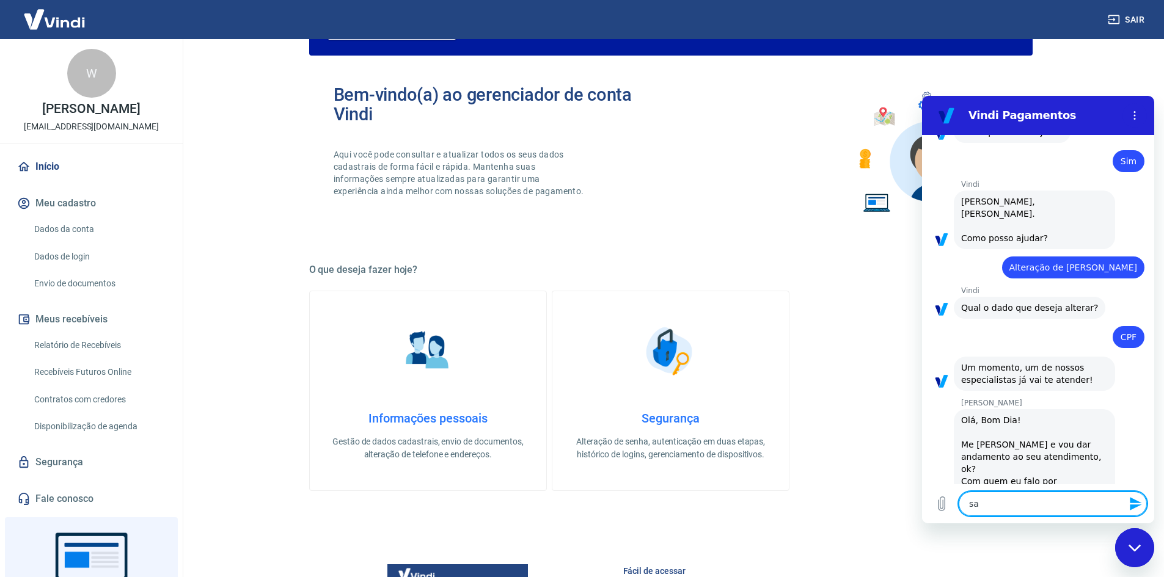
scroll to position [1075, 0]
type textarea "sab"
type textarea "x"
type textarea "sabe"
type textarea "x"
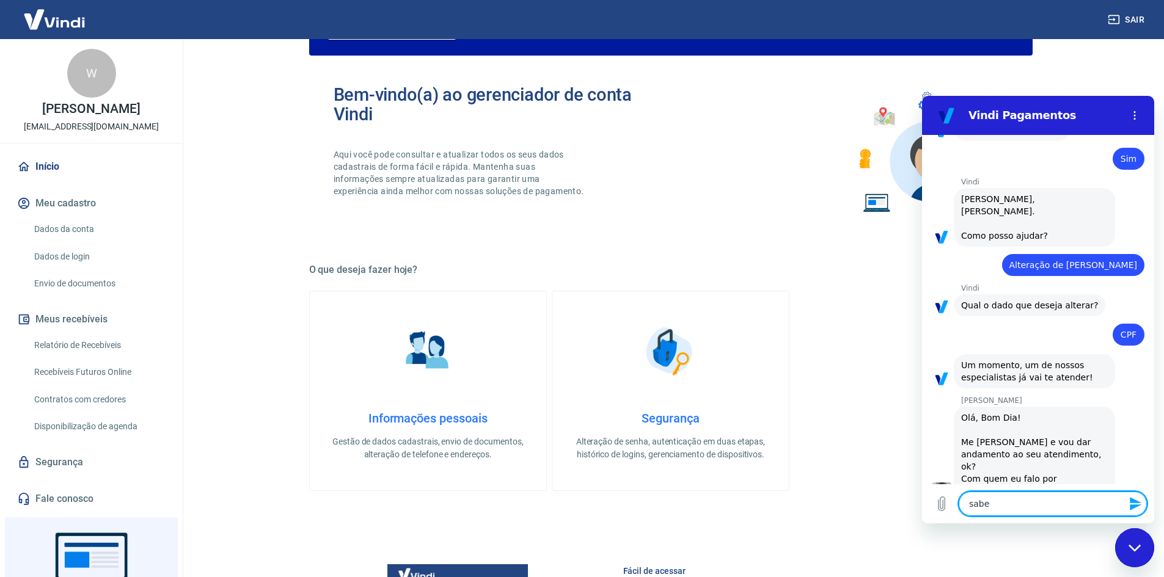
type textarea "sabe"
type textarea "x"
type textarea "sabe m"
type textarea "x"
type textarea "sabe me"
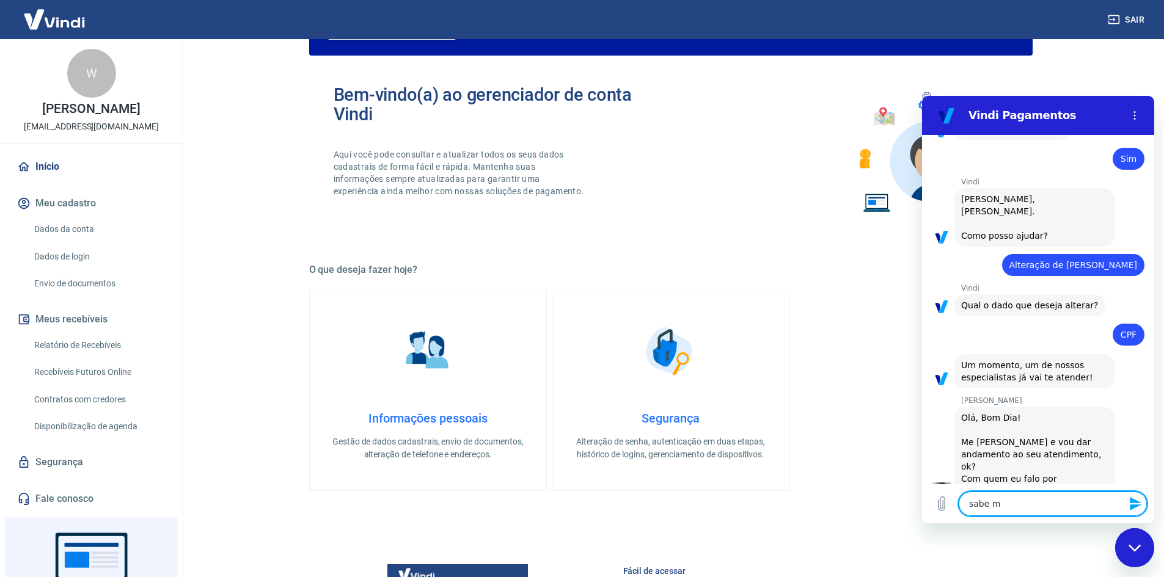
type textarea "x"
type textarea "sabe me"
type textarea "x"
type textarea "sabe me i"
type textarea "x"
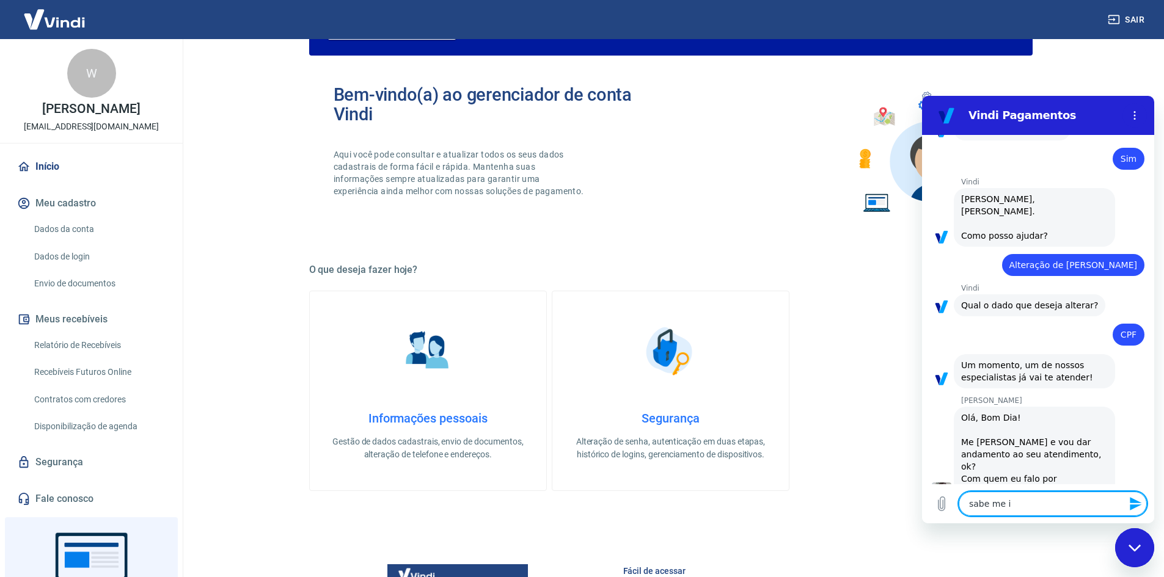
type textarea "sabe me in"
type textarea "x"
type textarea "sabe me inf"
type textarea "x"
type textarea "sabe me info"
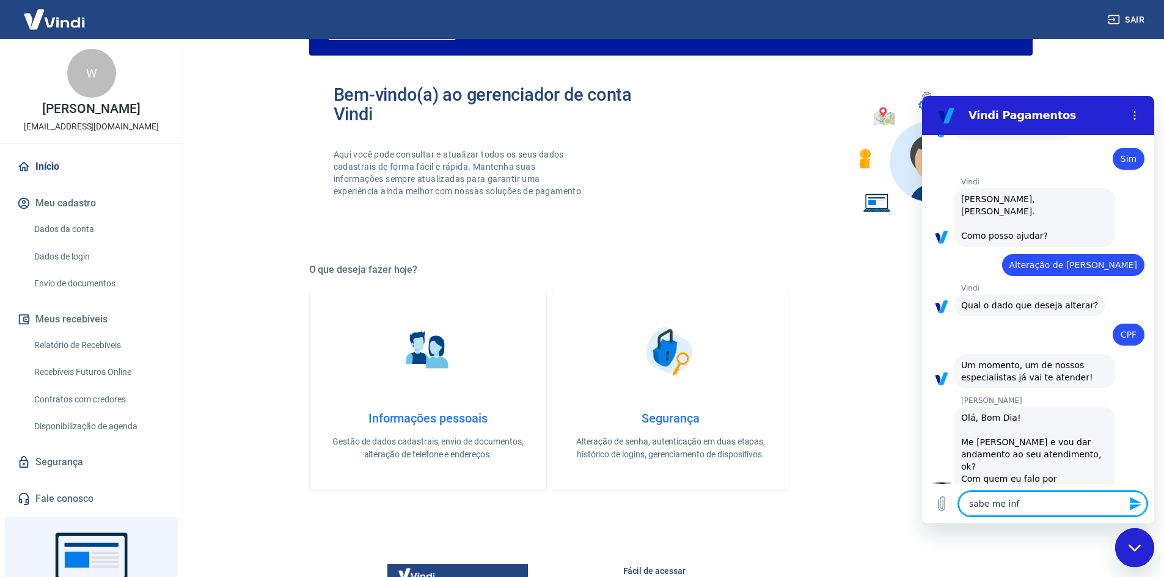
type textarea "x"
type textarea "sabe me infor"
type textarea "x"
type textarea "sabe me inform"
type textarea "x"
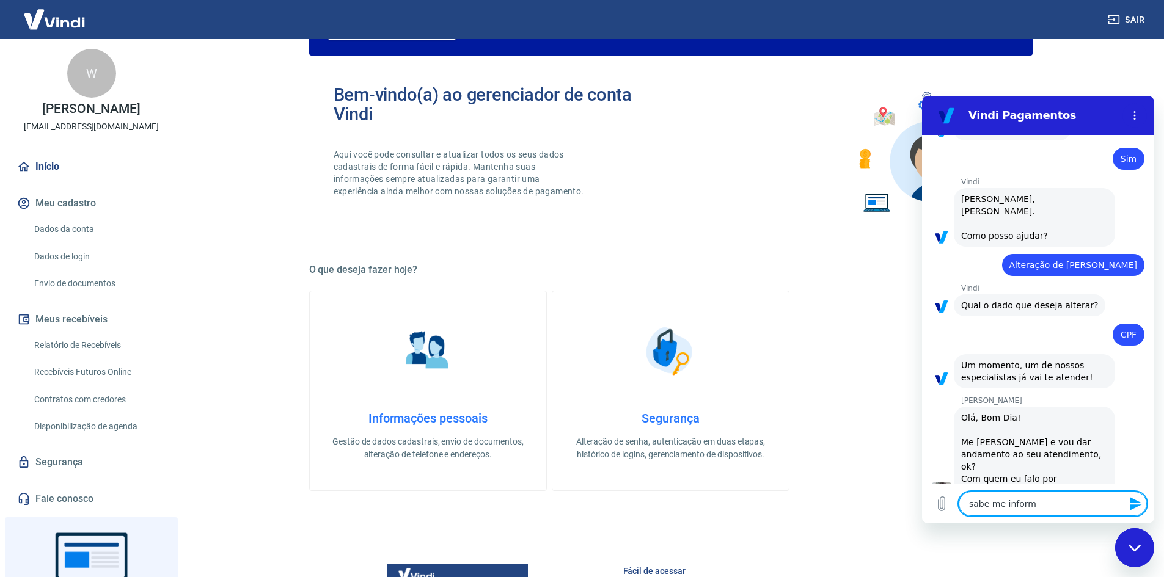
type textarea "sabe me informa"
type textarea "x"
type textarea "sabe me informar"
type textarea "x"
type textarea "sabe me informar"
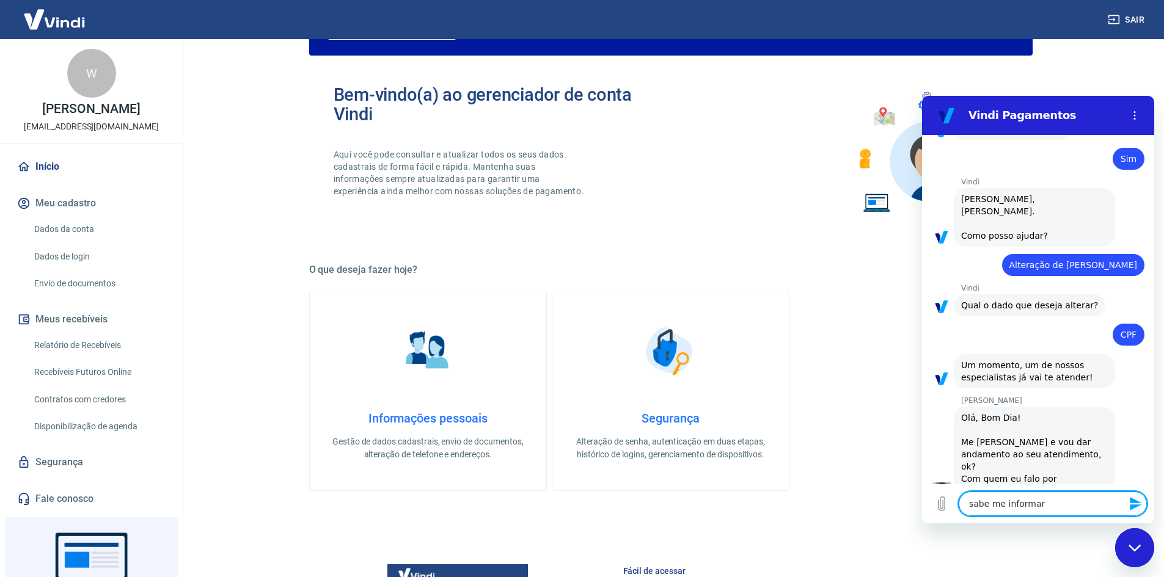
type textarea "x"
type textarea "sabe me informar q"
type textarea "x"
type textarea "sabe me informar qd"
type textarea "x"
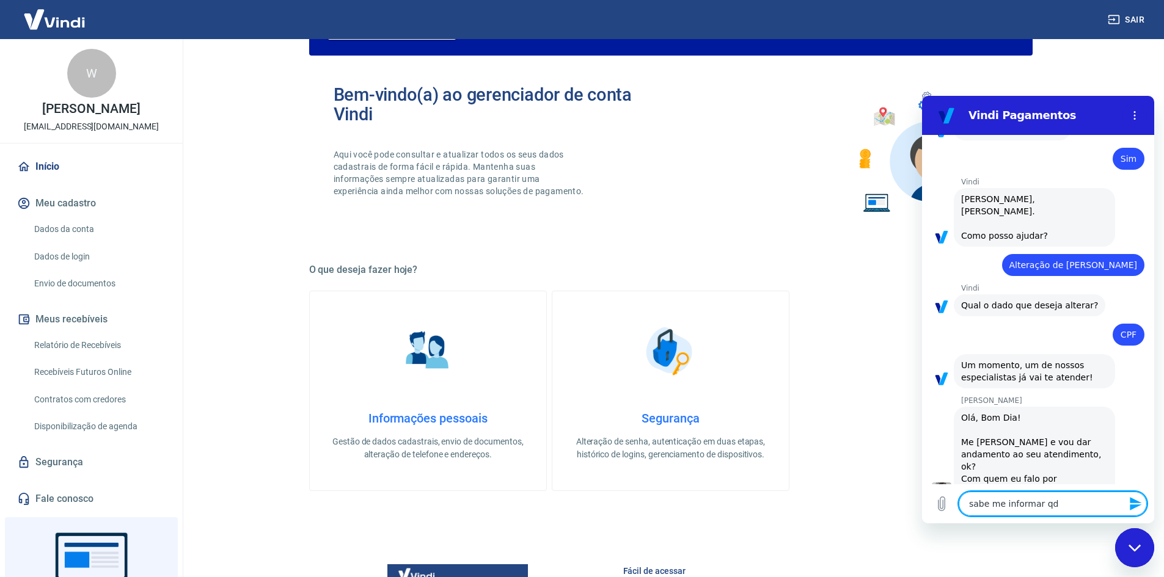
type textarea "sabe me informar qdo"
type textarea "x"
type textarea "sabe me informar qdo"
type textarea "x"
type textarea "sabe me informar qdo s"
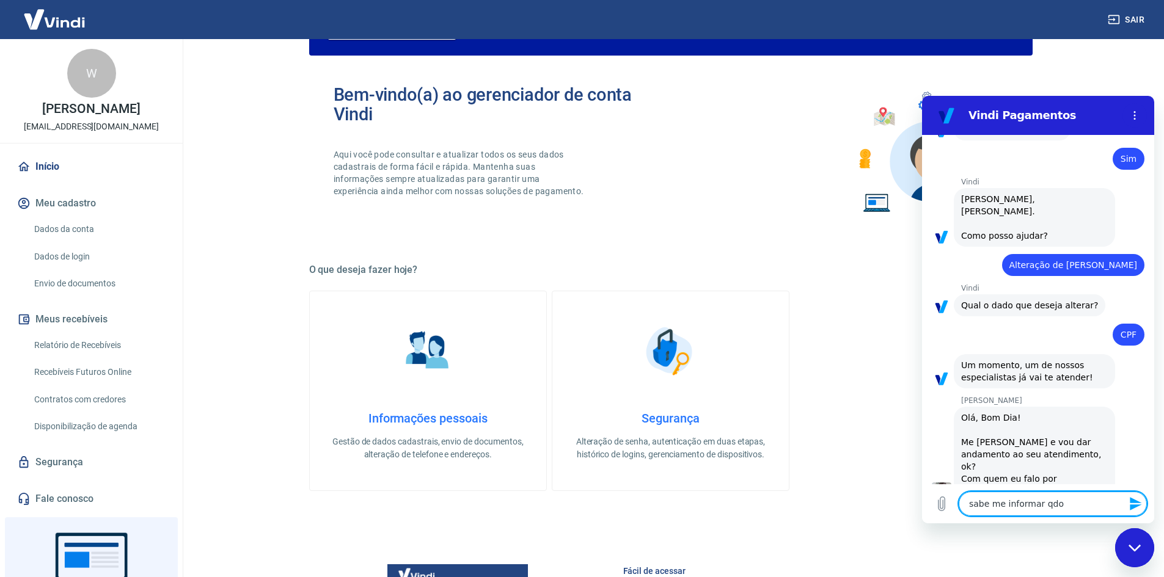
type textarea "x"
type textarea "sabe me informar qdo se"
type textarea "x"
type textarea "sabe me informar qdo ser"
type textarea "x"
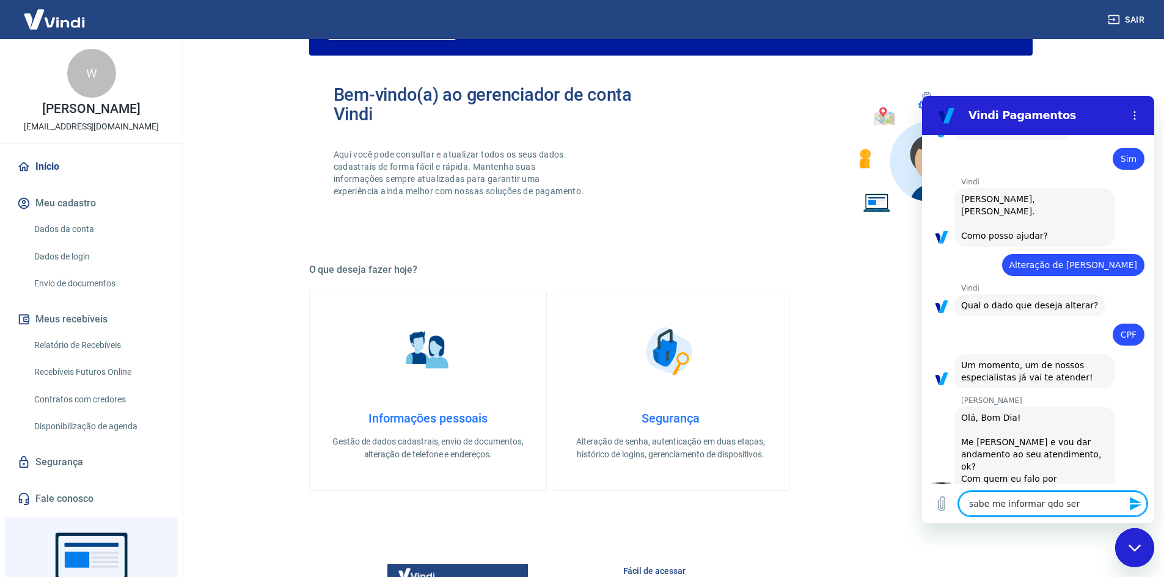
type textarea "sabe me informar qdo sera"
type textarea "x"
type textarea "sabe me informar qdo sera"
type textarea "x"
type textarea "sabe me informar qdo sera c"
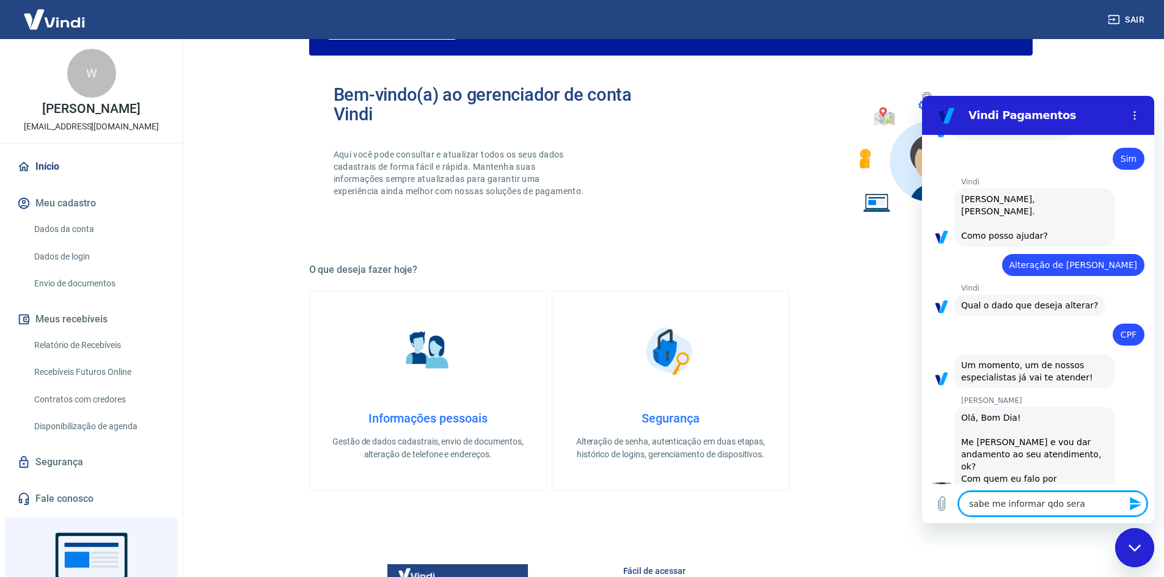
type textarea "x"
type textarea "sabe me informar qdo sera cr"
type textarea "x"
type textarea "sabe me informar qdo sera cre"
type textarea "x"
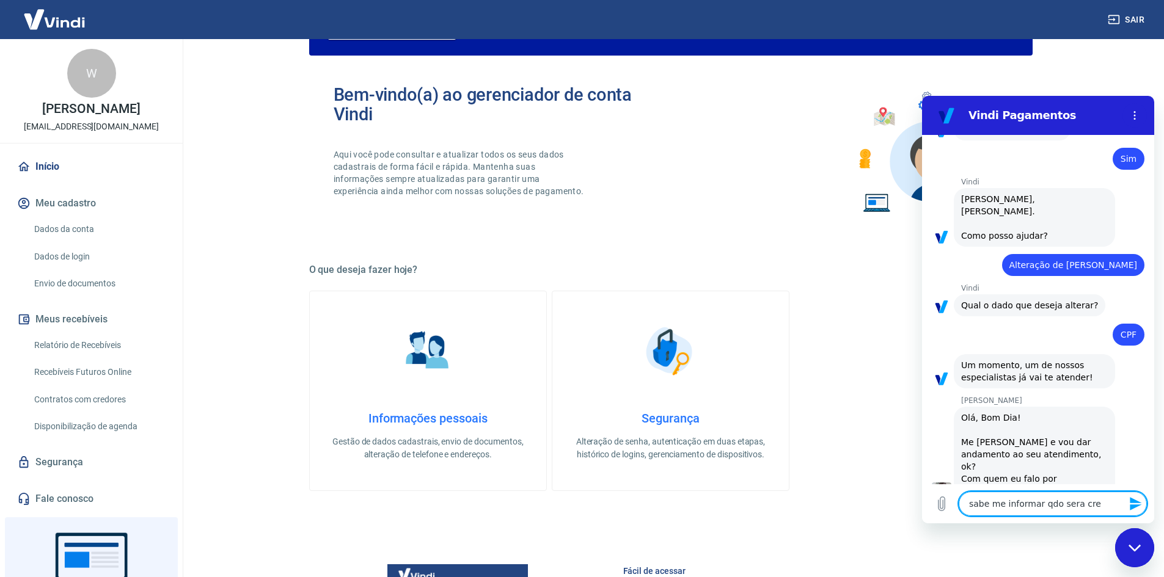
type textarea "sabe me informar qdo sera cred"
type textarea "x"
type textarea "sabe me informar qdo sera credi"
type textarea "x"
type textarea "sabe me informar qdo sera credit"
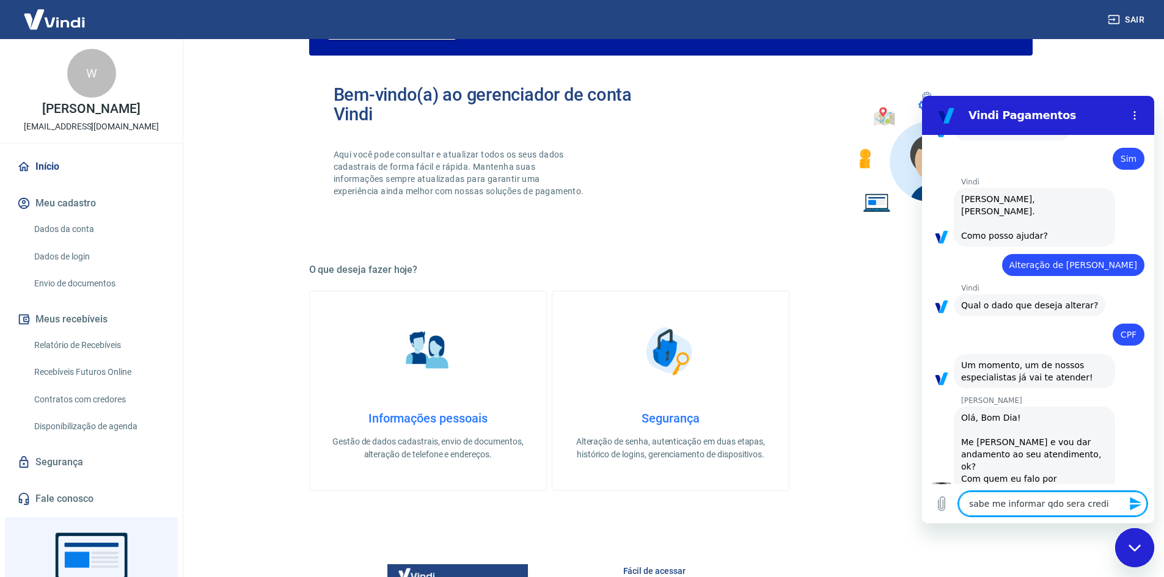
type textarea "x"
type textarea "sabe me informar qdo sera credita"
type textarea "x"
type textarea "sabe me informar qdo sera creditad"
type textarea "x"
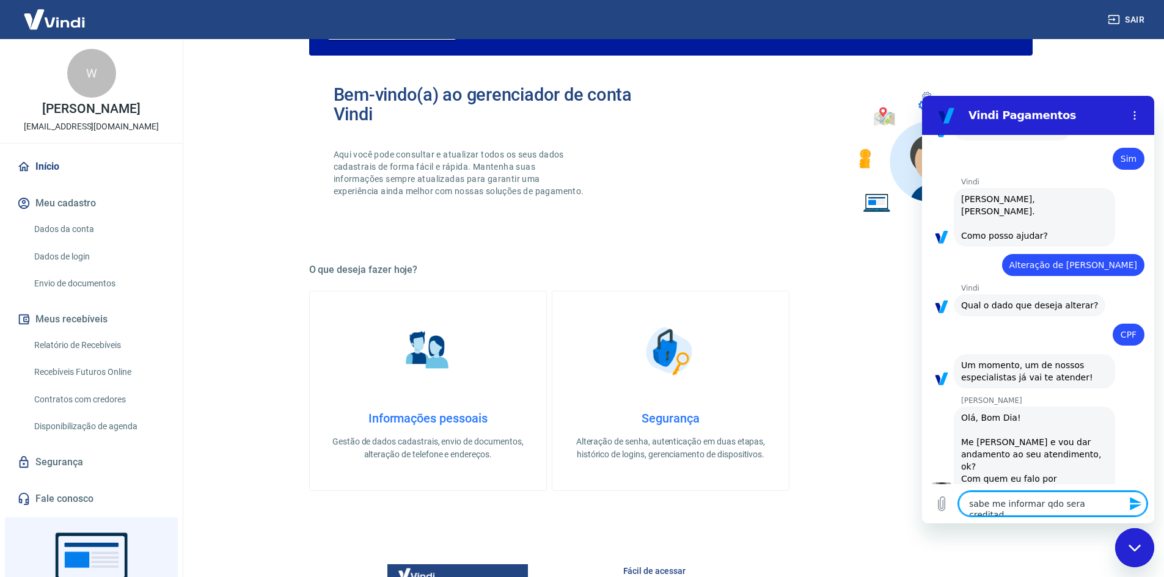
type textarea "sabe me informar qdo sera creditado"
type textarea "x"
type textarea "sabe me informar qdo sera creditado"
type textarea "x"
type textarea "sabe me informar qdo sera creditado a"
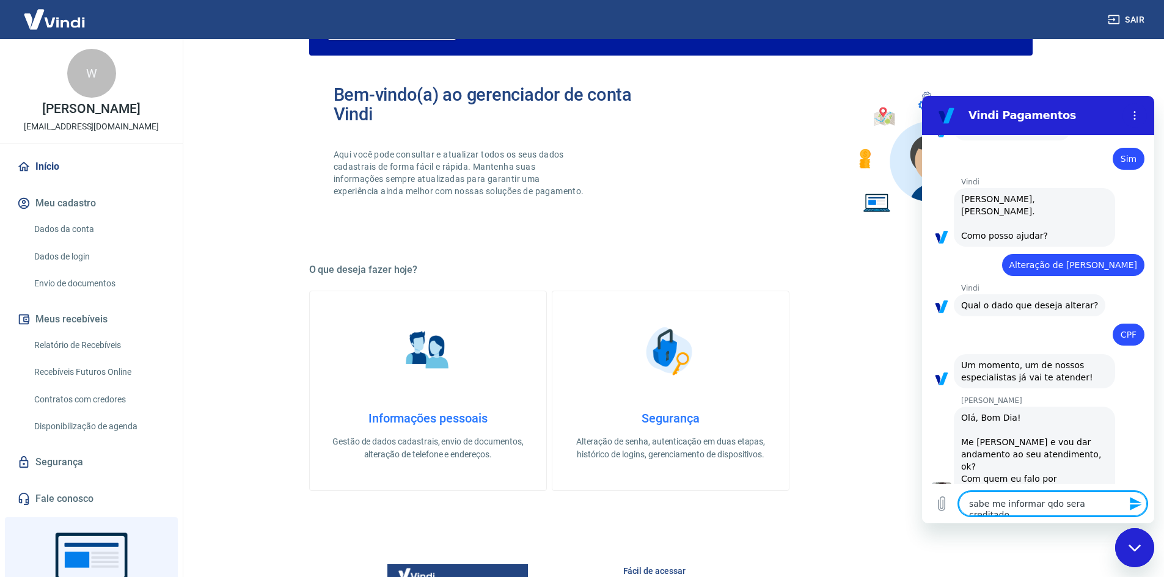
type textarea "x"
type textarea "sabe me informar qdo sera creditado as"
type textarea "x"
type textarea "sabe me informar qdo sera creditado as"
type textarea "x"
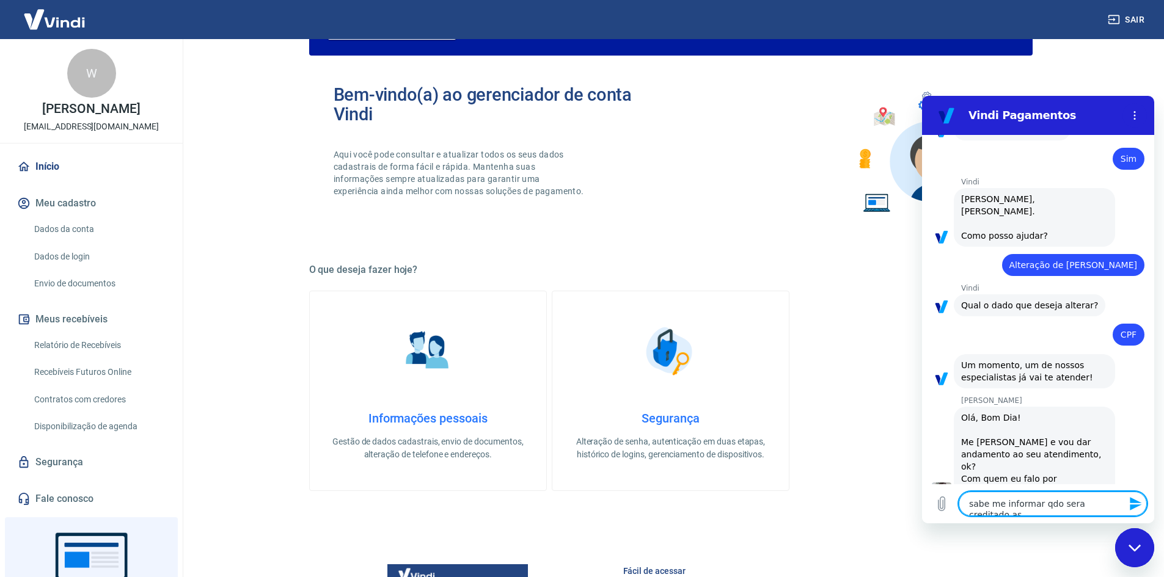
type textarea "sabe me informar qdo sera creditado as v"
type textarea "x"
type textarea "sabe me informar qdo sera creditado as [PERSON_NAME]"
type textarea "x"
type textarea "sabe me informar qdo sera creditado as ven"
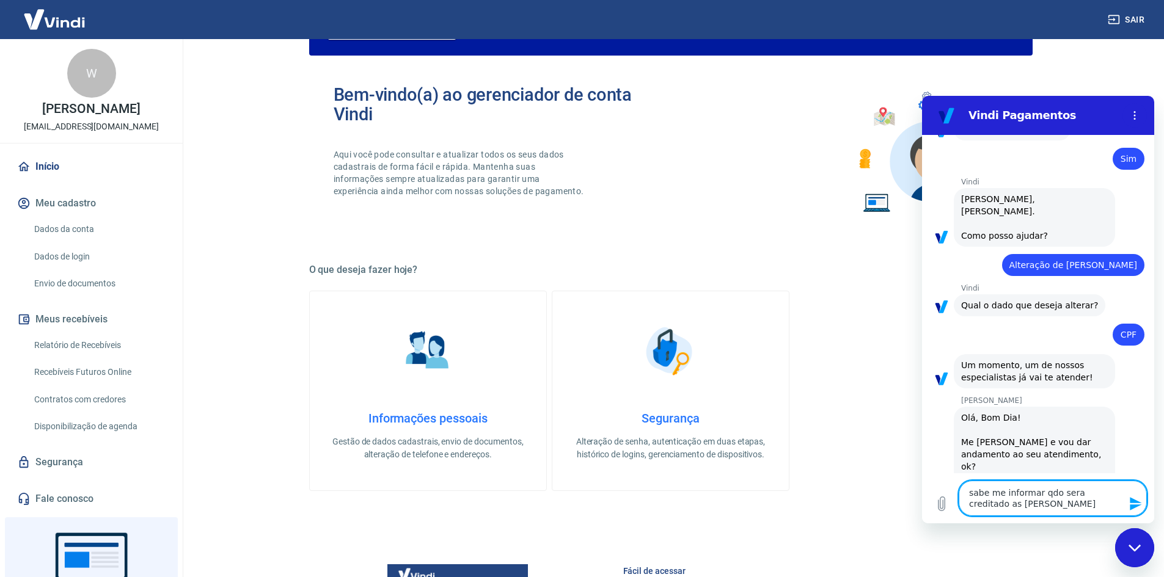
type textarea "x"
type textarea "sabe me informar qdo sera creditado as vend"
type textarea "x"
type textarea "sabe me informar qdo sera creditado as venda"
type textarea "x"
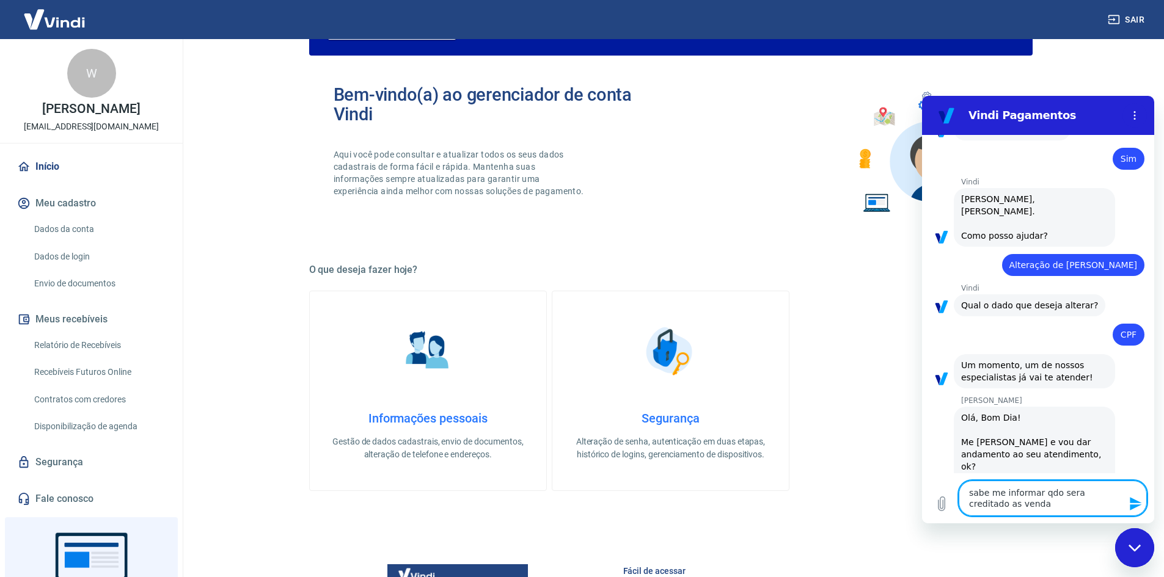
type textarea "sabe me informar qdo sera creditado as vendas"
type textarea "x"
type textarea "sabe me informar qdo sera creditado as vendas"
type textarea "x"
type textarea "sabe me informar qdo sera creditado as vendas d"
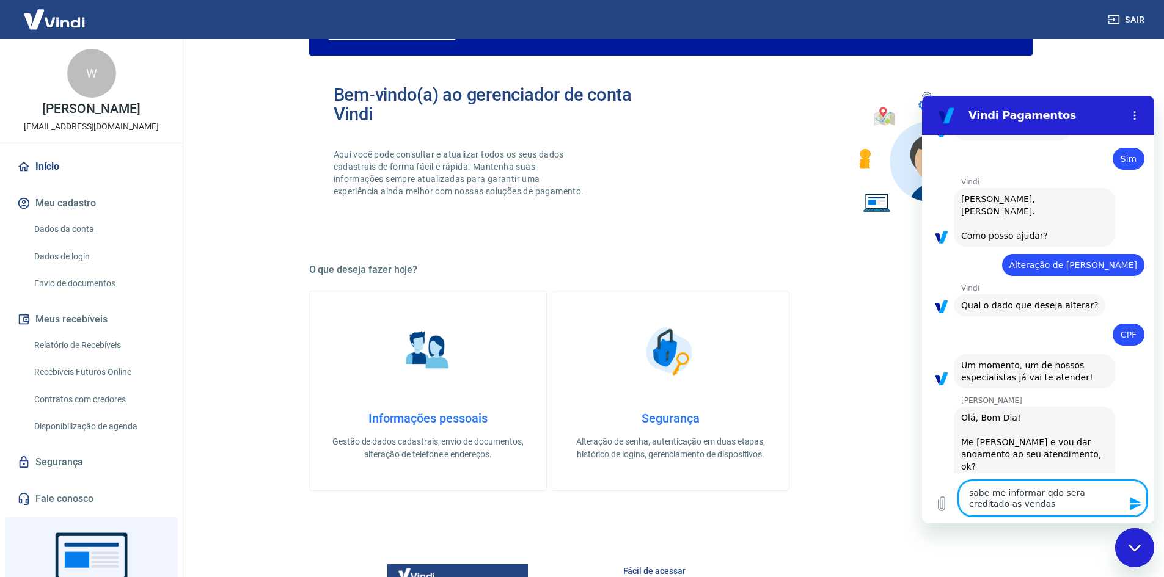
type textarea "x"
type textarea "sabe me informar qdo sera creditado as vendas do"
type textarea "x"
type textarea "sabe me informar qdo sera creditado as vendas do"
type textarea "x"
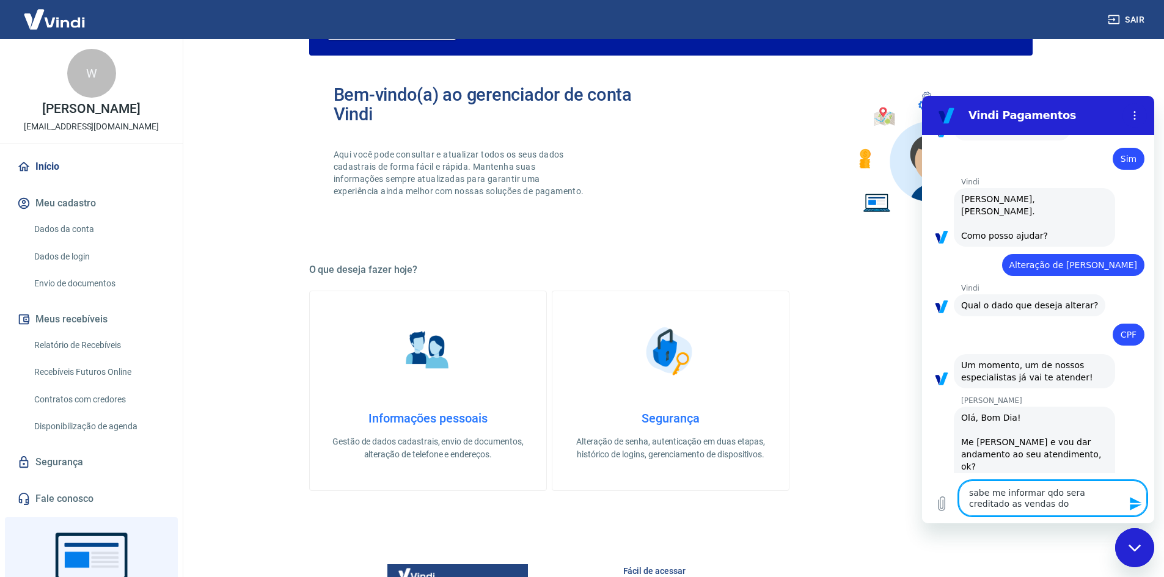
type textarea "sabe me informar qdo sera creditado as vendas do d"
type textarea "x"
type textarea "sabe me informar qdo sera creditado as vendas do di"
type textarea "x"
type textarea "sabe me informar qdo sera creditado as vendas do dia"
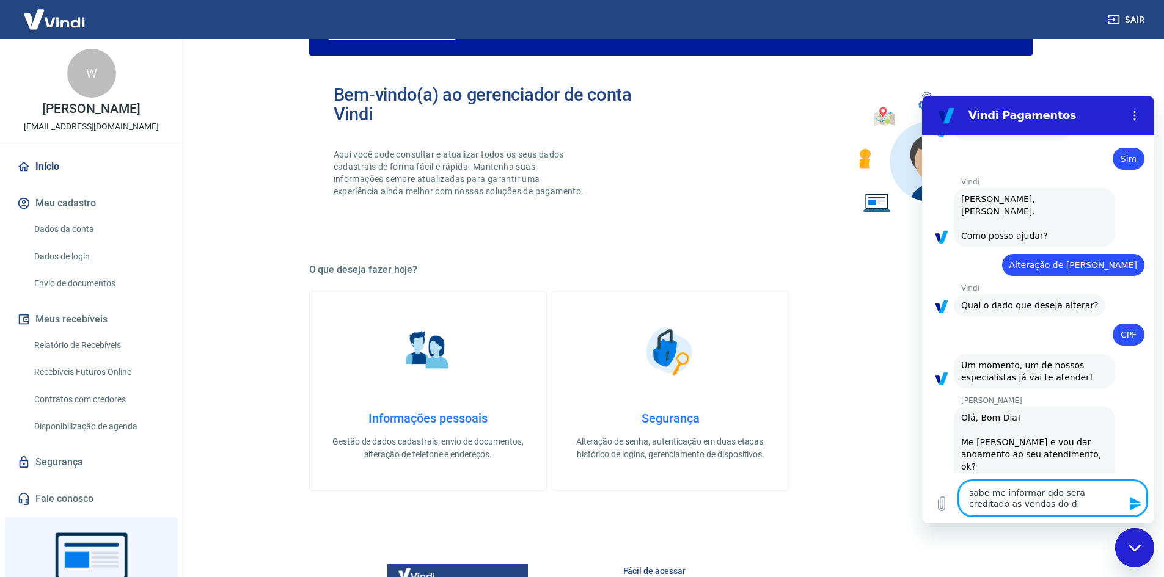
type textarea "x"
type textarea "sabe me informar qdo sera creditado as vendas do dia"
type textarea "x"
type textarea "sabe me informar qdo sera creditado as vendas do dia 1"
type textarea "x"
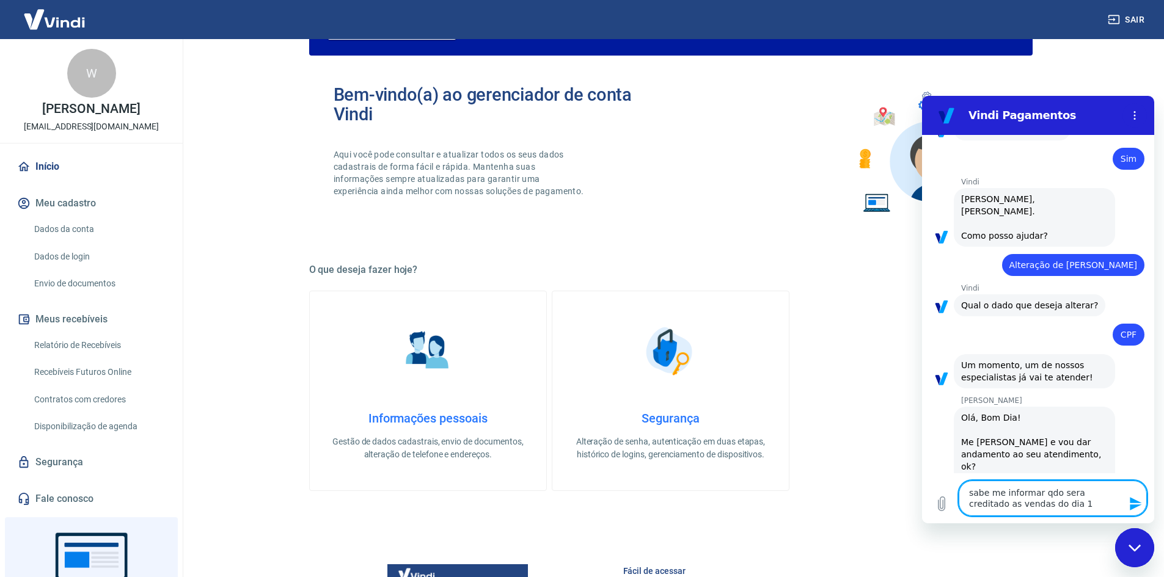
type textarea "sabe me informar qdo sera creditado as vendas do dia 12"
type textarea "x"
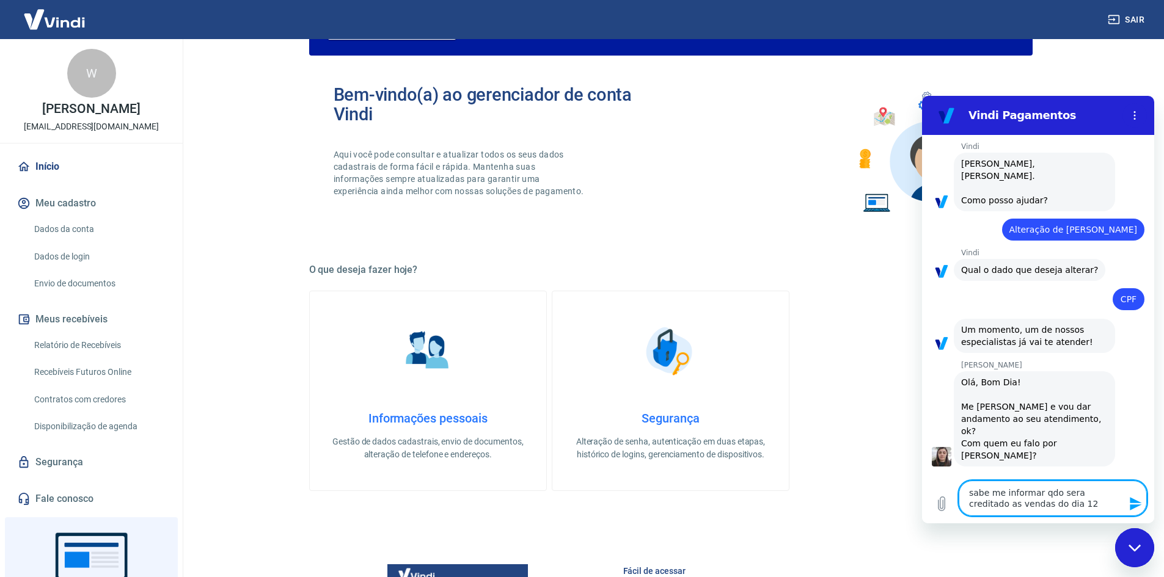
type textarea "sabe me informar qdo sera creditado as vendas do dia 12/"
type textarea "x"
type textarea "sabe me informar qdo sera creditado as vendas do dia 12/0"
type textarea "x"
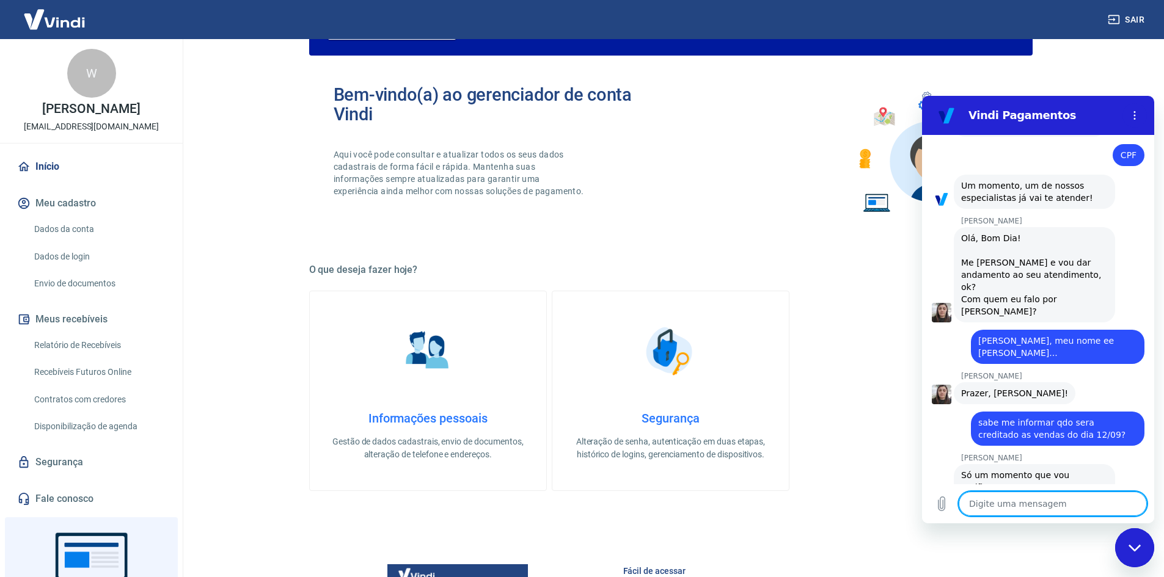
scroll to position [1257, 0]
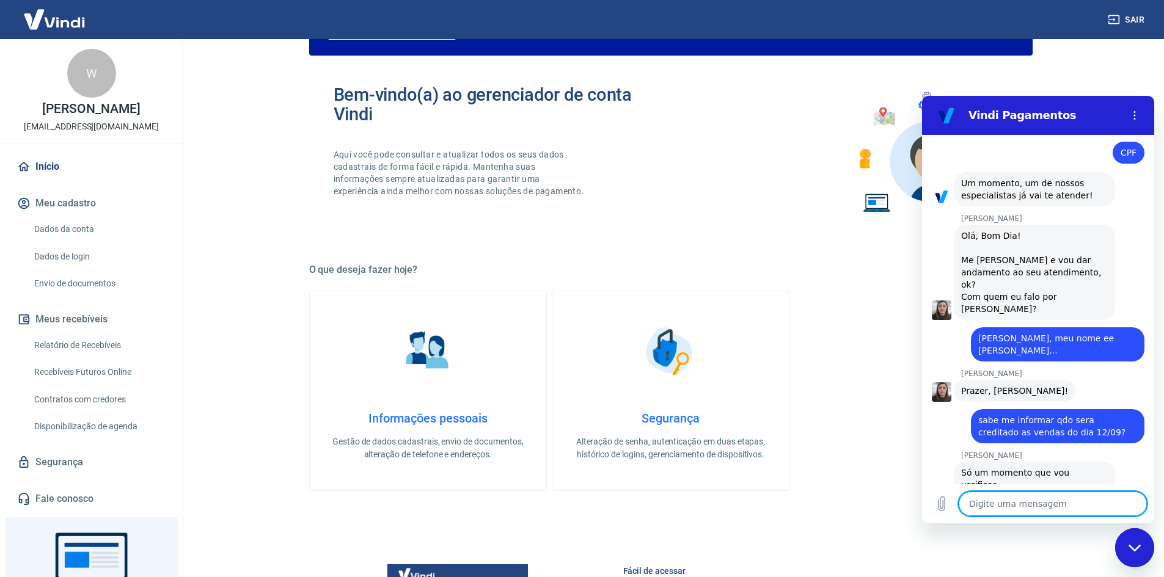
click at [997, 507] on textarea at bounding box center [1053, 504] width 188 height 24
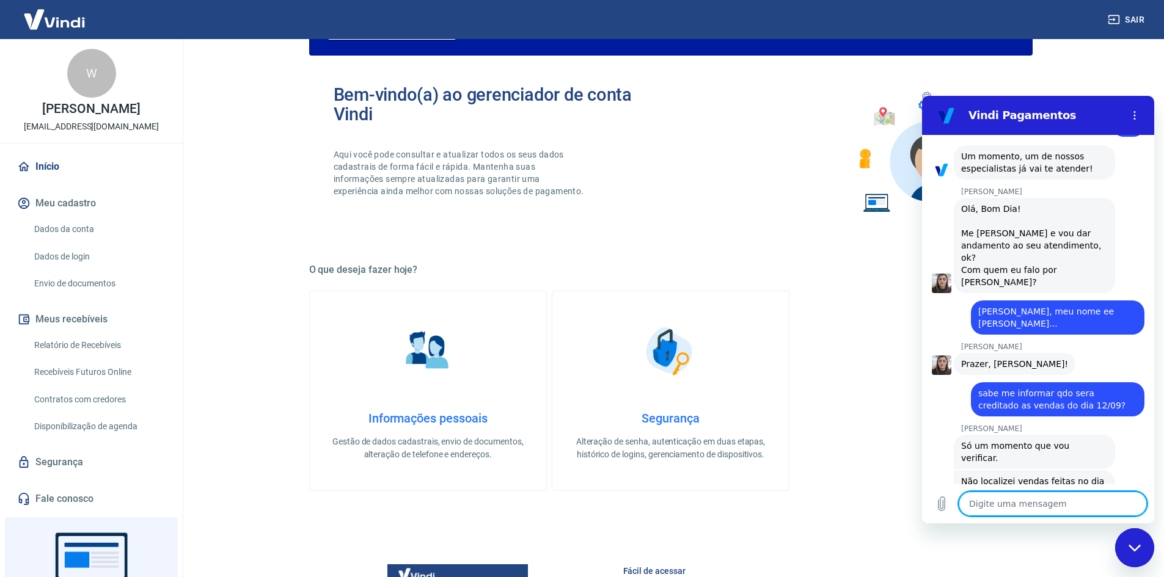
scroll to position [1286, 0]
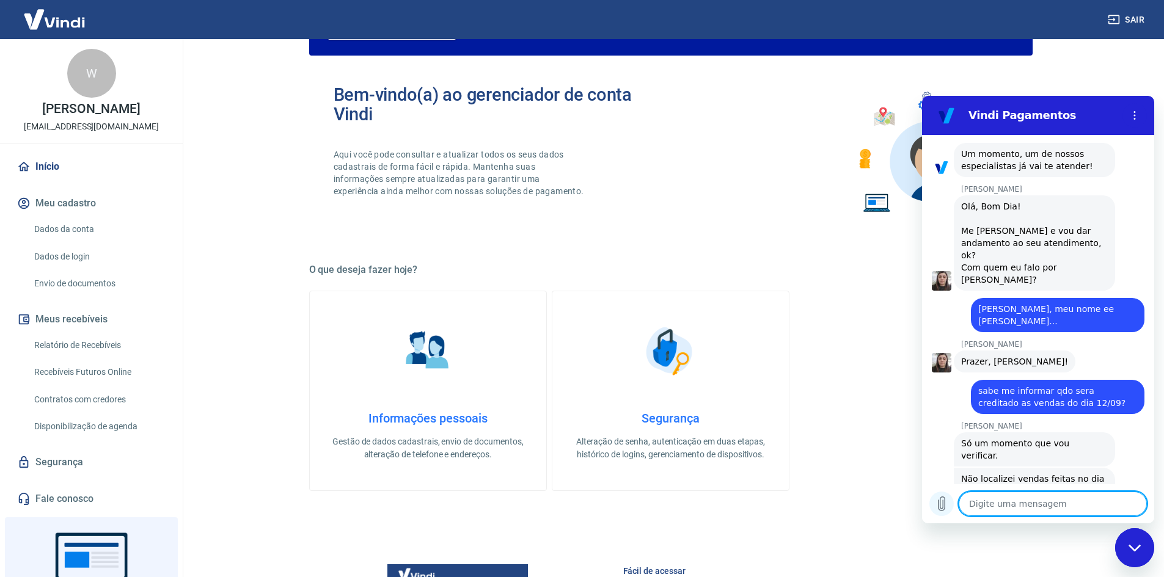
click at [943, 506] on icon "Carregar arquivo" at bounding box center [942, 504] width 7 height 14
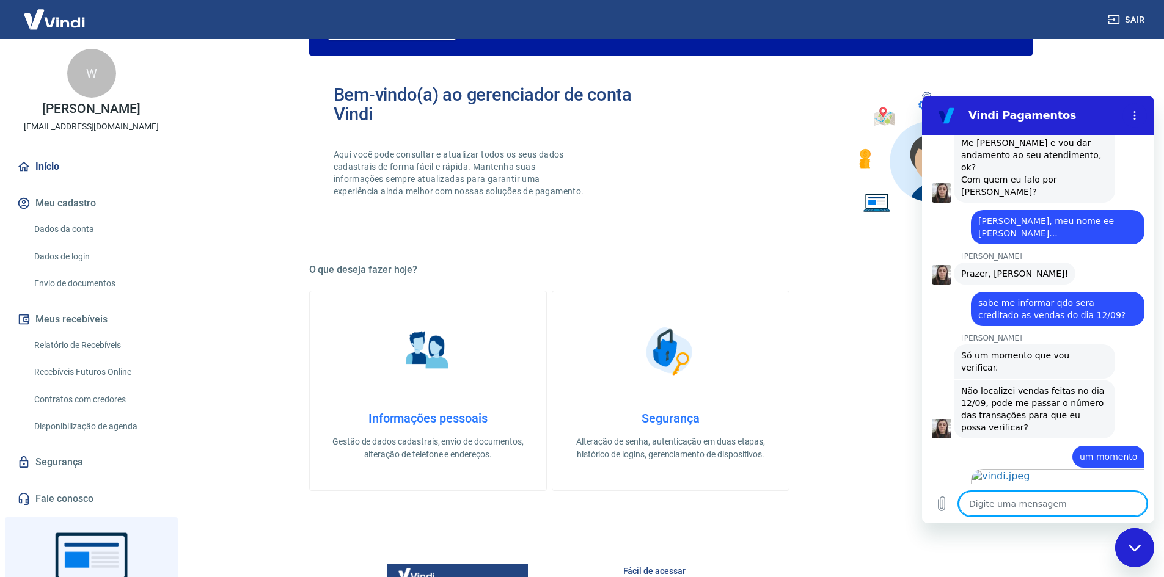
scroll to position [1377, 0]
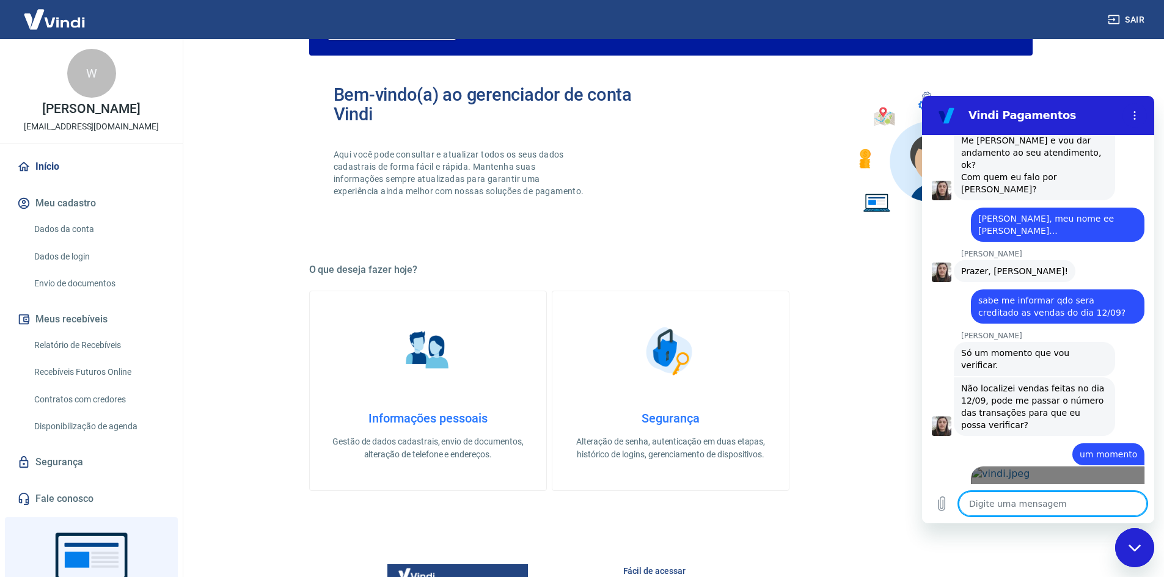
click at [1052, 467] on link "Abrir em [GEOGRAPHIC_DATA]" at bounding box center [1058, 511] width 174 height 89
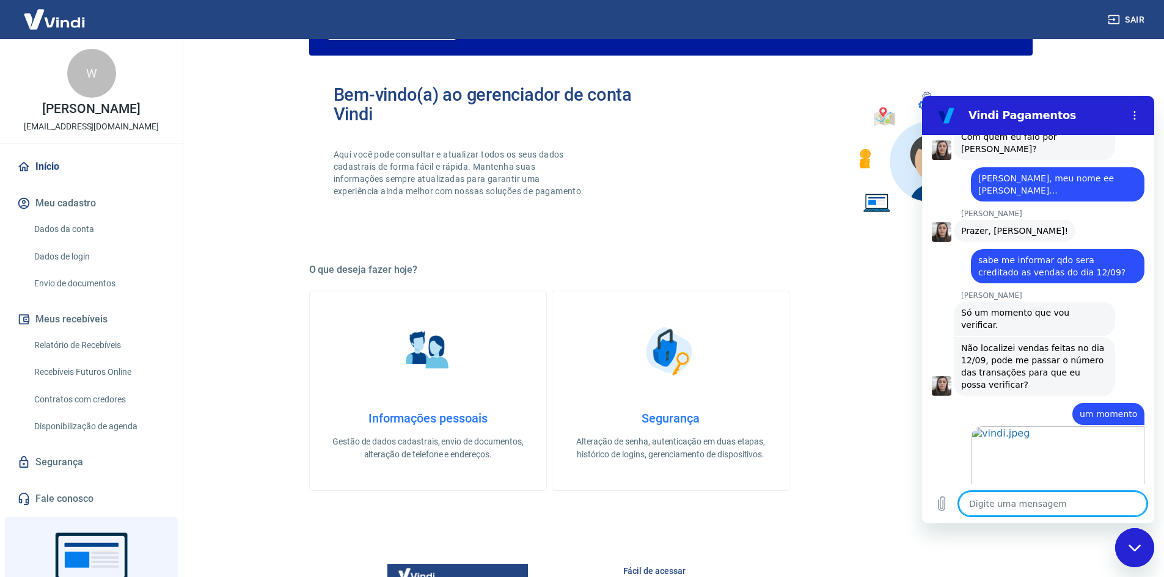
click at [1025, 500] on textarea at bounding box center [1053, 504] width 188 height 24
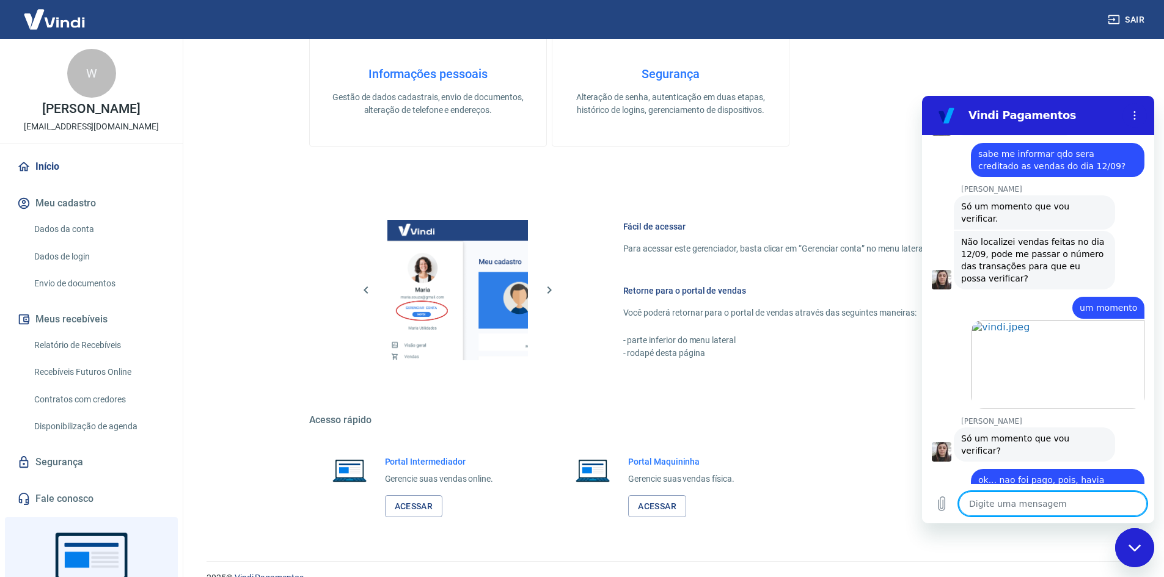
scroll to position [502, 0]
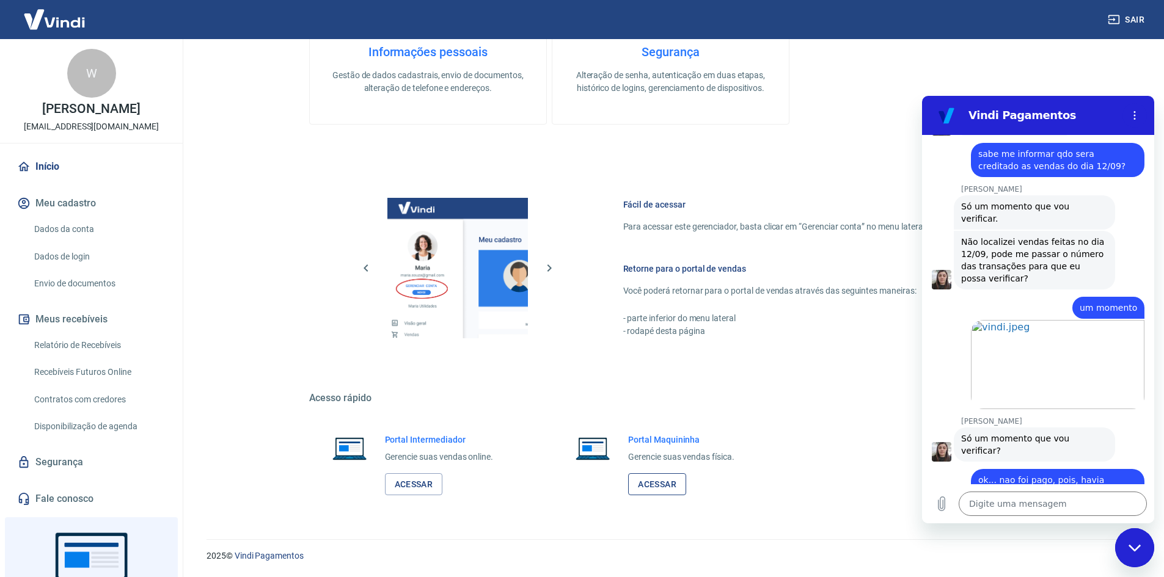
click at [674, 483] on link "Acessar" at bounding box center [657, 485] width 58 height 23
click at [1055, 504] on textarea at bounding box center [1053, 504] width 188 height 24
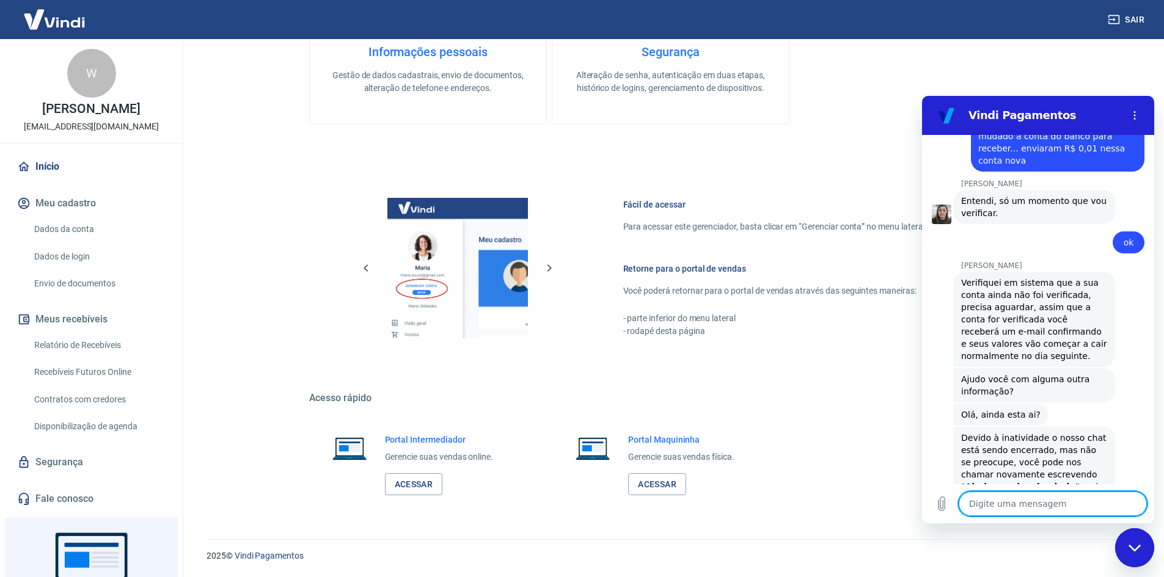
scroll to position [1902, 0]
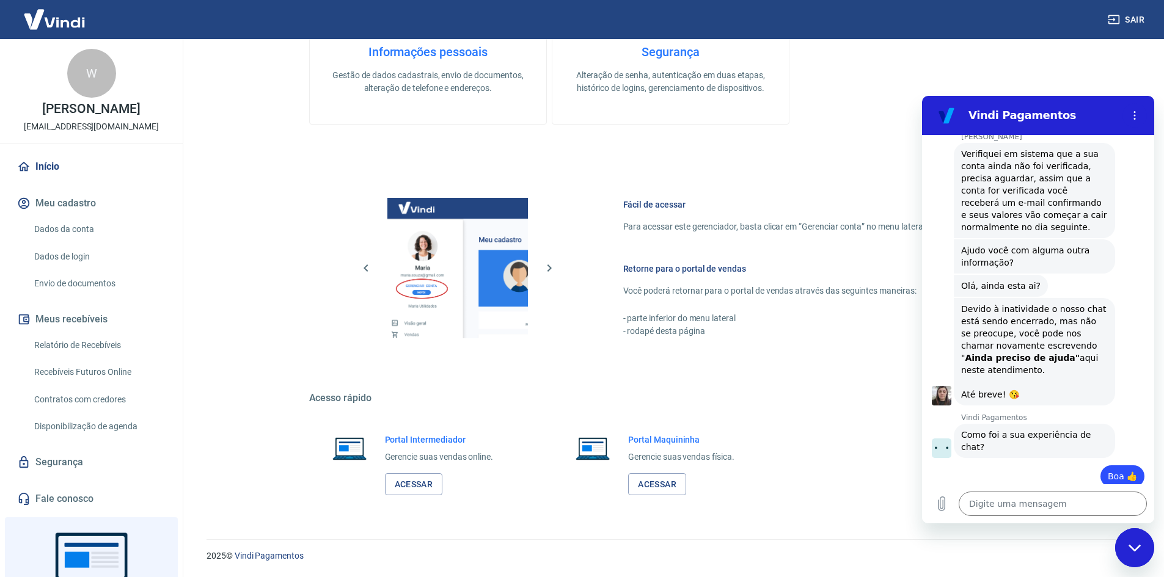
scroll to position [2007, 0]
click at [1132, 546] on icon "Fechar janela de mensagens" at bounding box center [1135, 548] width 13 height 8
